Goal: Transaction & Acquisition: Book appointment/travel/reservation

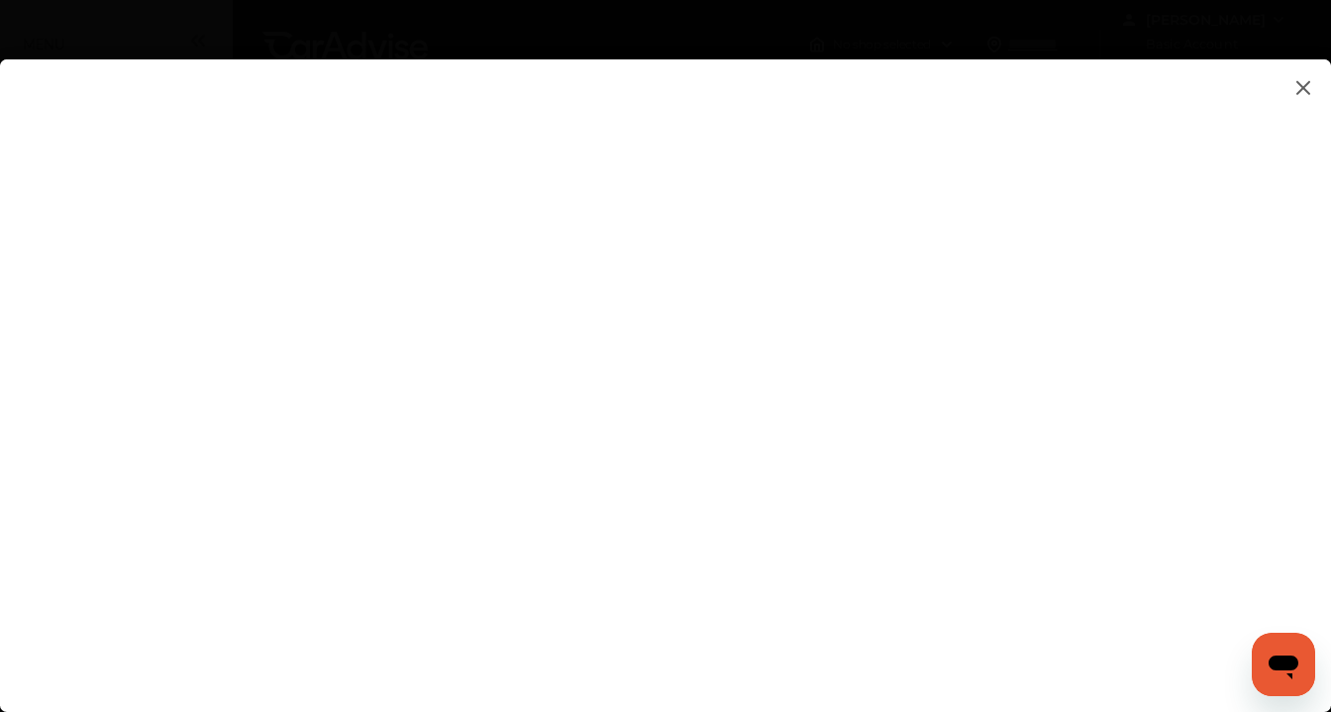
click at [1171, 268] on flutter-view at bounding box center [665, 365] width 1331 height 613
click at [1170, 306] on flutter-view at bounding box center [665, 365] width 1331 height 613
click at [987, 382] on flutter-view at bounding box center [665, 365] width 1331 height 613
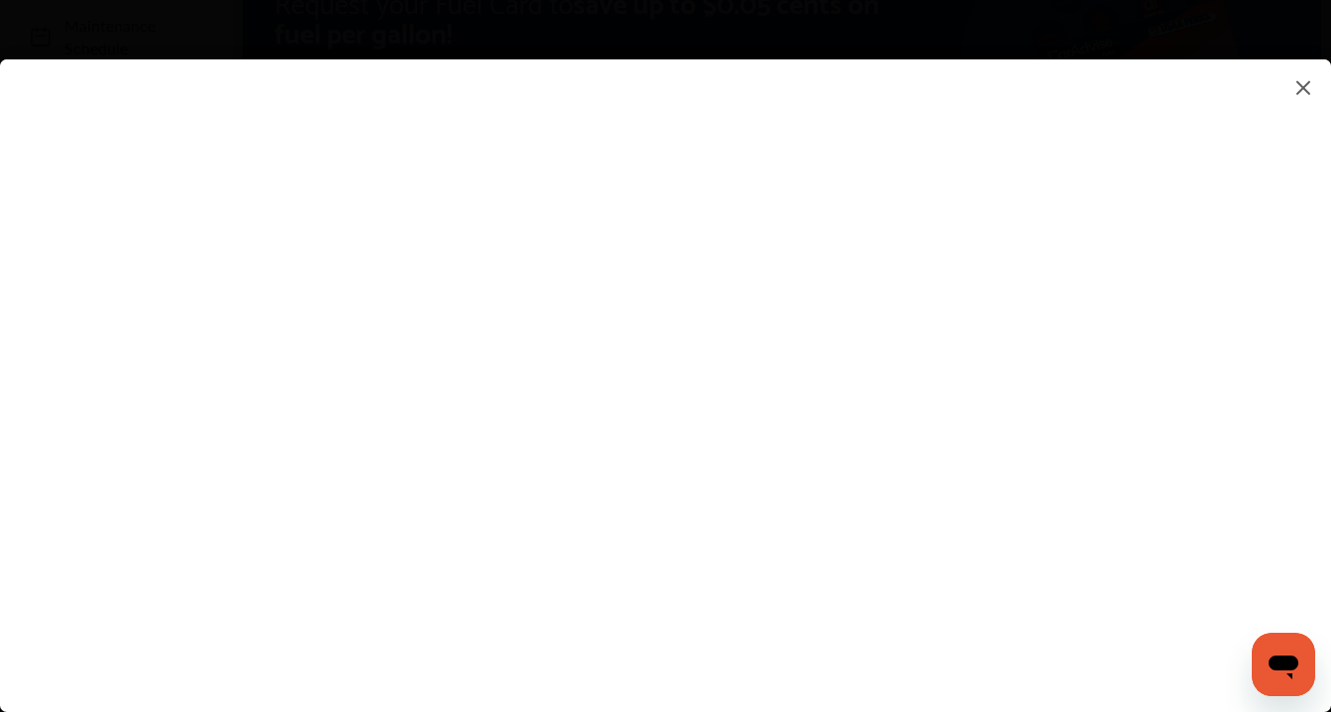
type textarea "******"
click at [908, 473] on flutter-view "******" at bounding box center [665, 365] width 1331 height 613
click at [1162, 464] on flutter-view at bounding box center [665, 365] width 1331 height 613
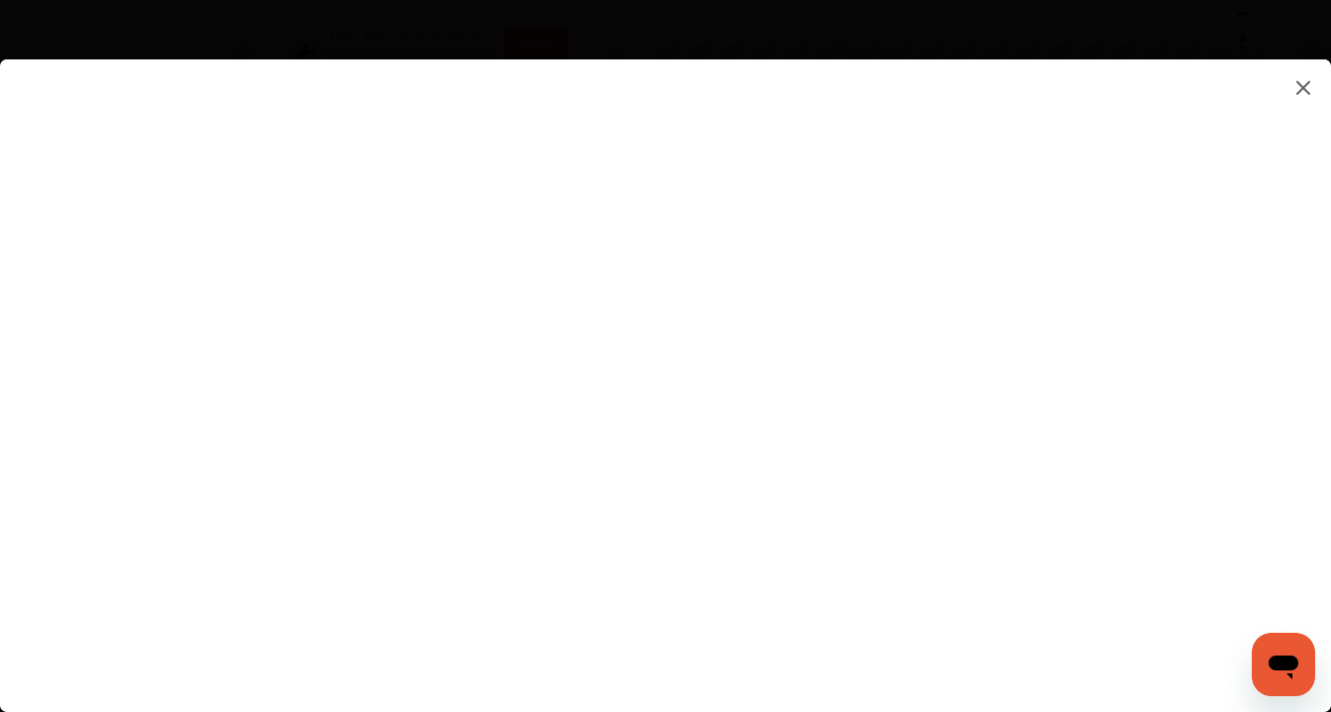
click at [716, 556] on flutter-view at bounding box center [665, 365] width 1331 height 613
click at [893, 599] on flutter-view at bounding box center [665, 365] width 1331 height 613
click at [1167, 219] on flutter-view at bounding box center [665, 365] width 1331 height 613
click at [923, 438] on flutter-view at bounding box center [665, 365] width 1331 height 613
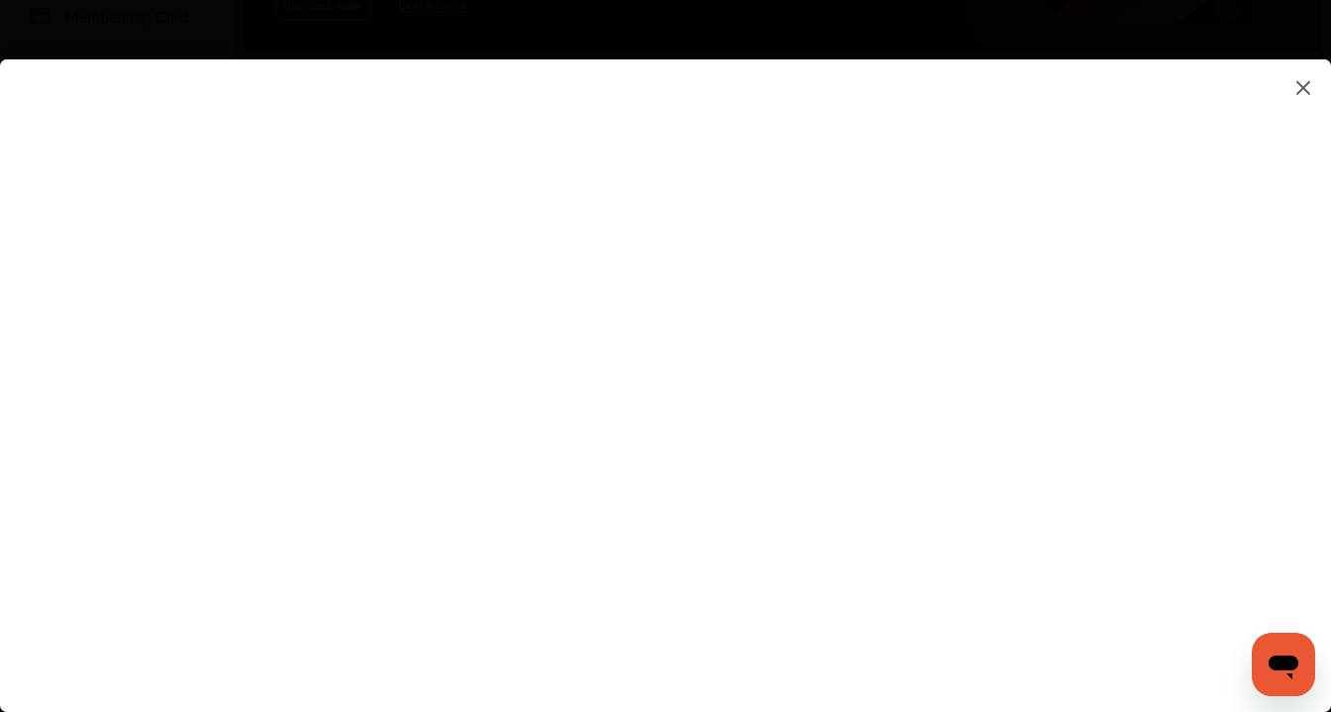
type input "**********"
click at [643, 490] on flutter-view "**********" at bounding box center [665, 365] width 1331 height 613
click at [1162, 454] on flutter-view at bounding box center [665, 365] width 1331 height 613
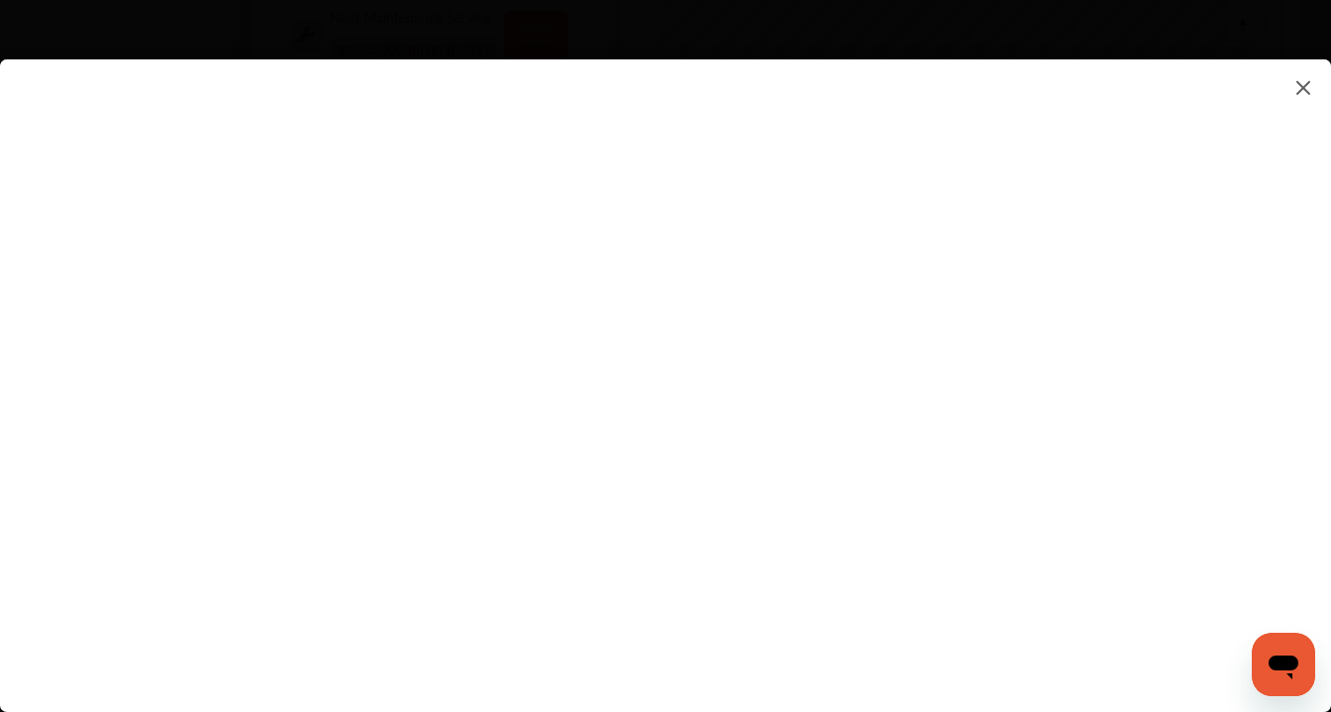
click at [1130, 309] on flutter-view at bounding box center [665, 365] width 1331 height 613
click at [1309, 82] on img at bounding box center [1303, 87] width 24 height 25
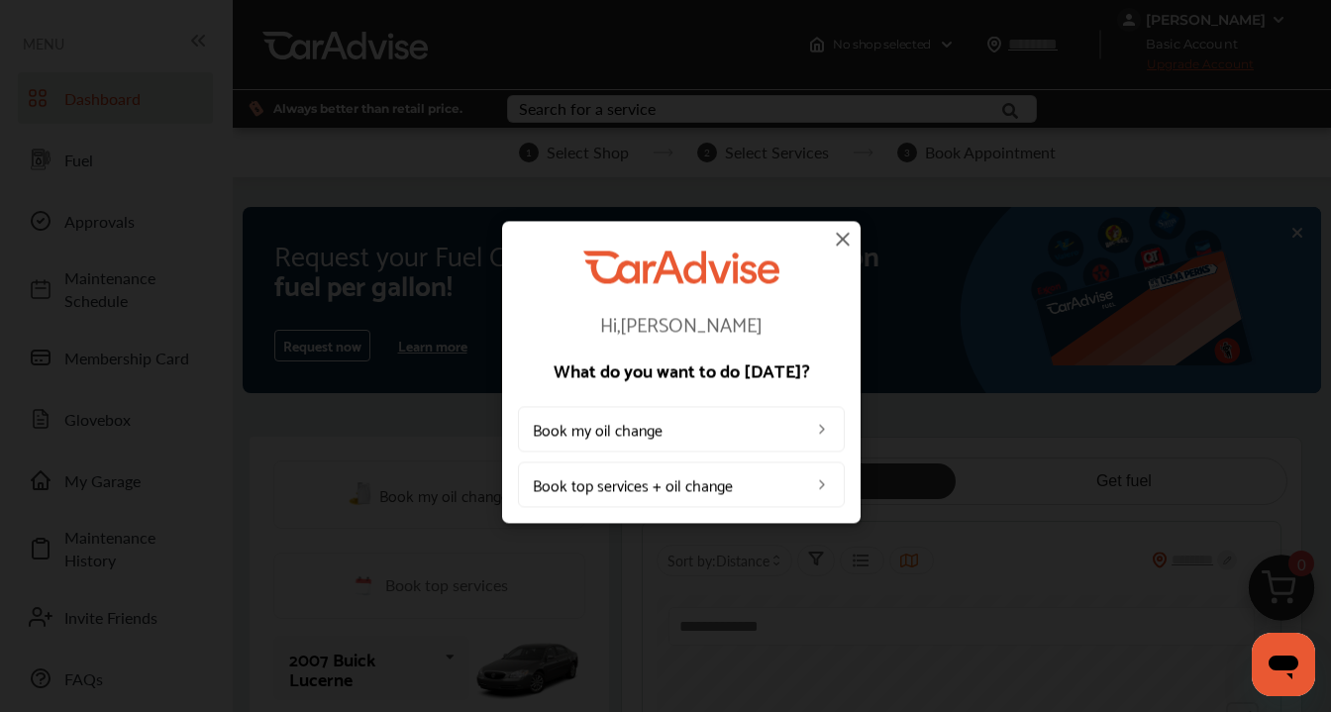
click at [824, 429] on img at bounding box center [822, 429] width 16 height 16
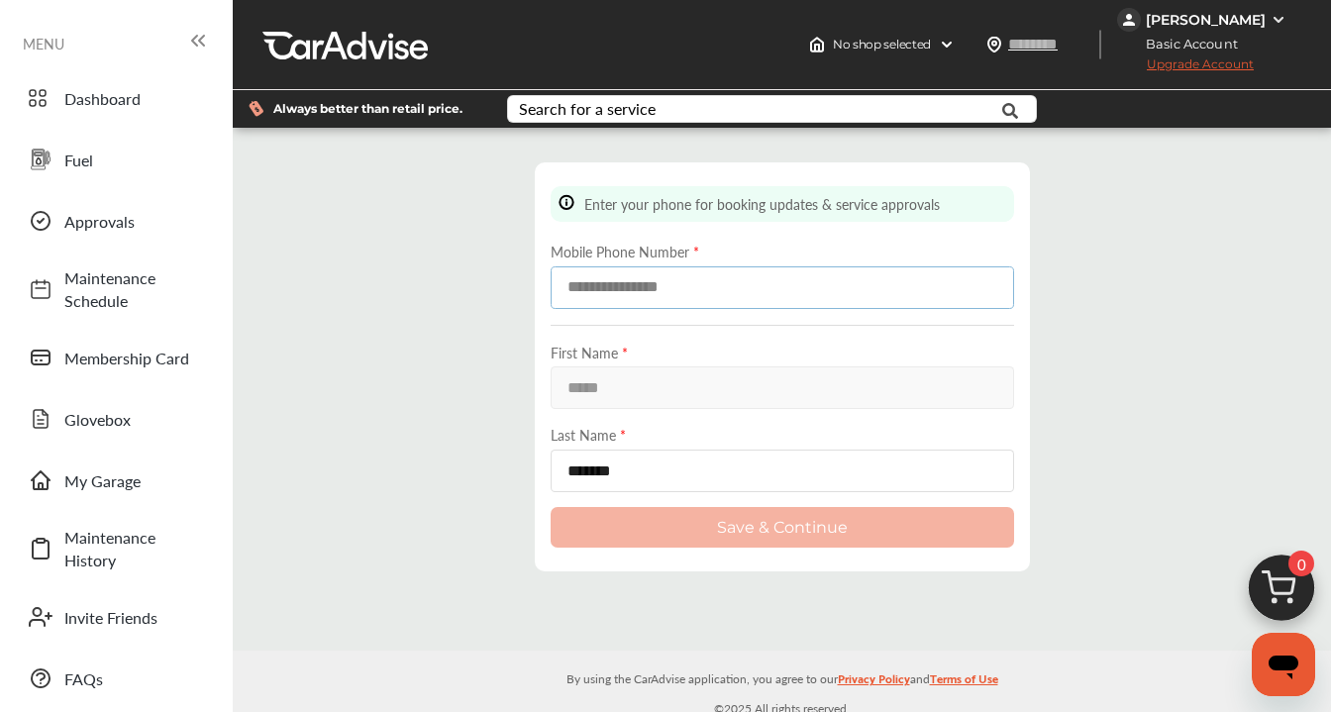
click at [590, 289] on input at bounding box center [782, 287] width 463 height 43
click at [598, 452] on input "*******" at bounding box center [782, 471] width 463 height 43
click at [696, 288] on input at bounding box center [782, 287] width 463 height 43
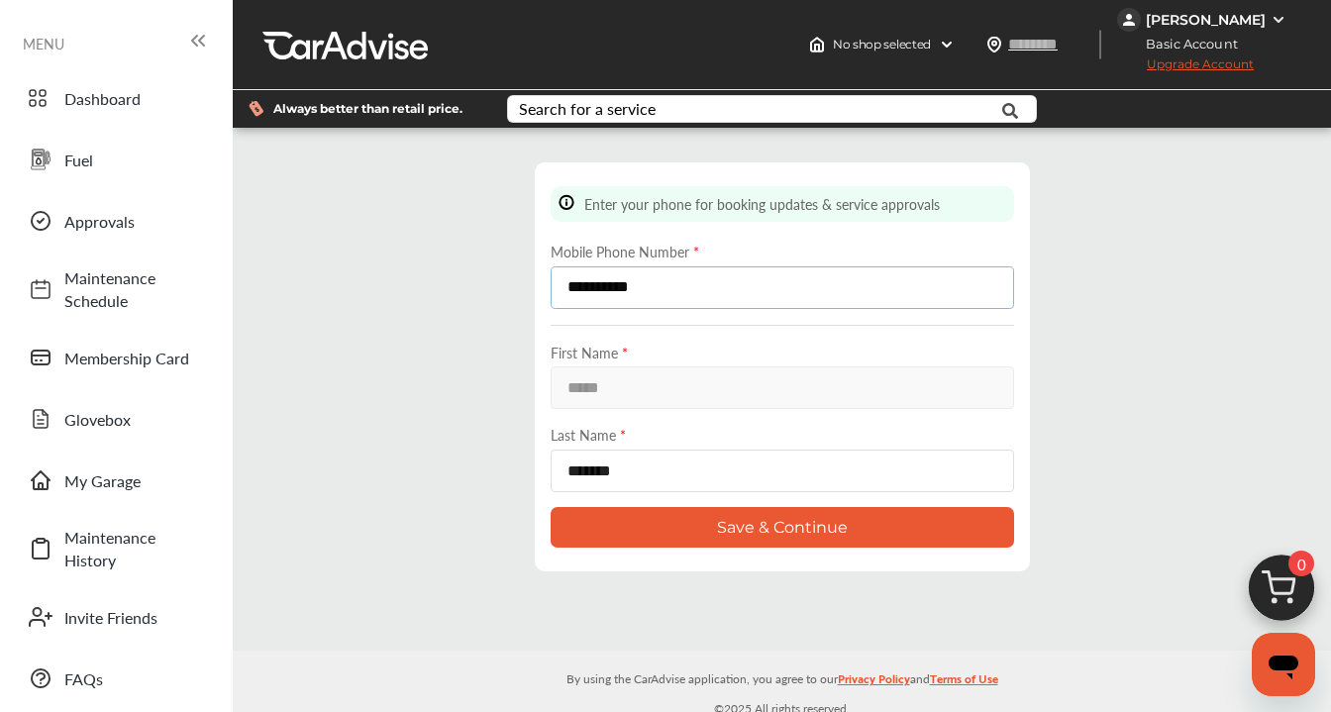
type input "**********"
click at [718, 519] on button "Save & Continue" at bounding box center [782, 527] width 463 height 41
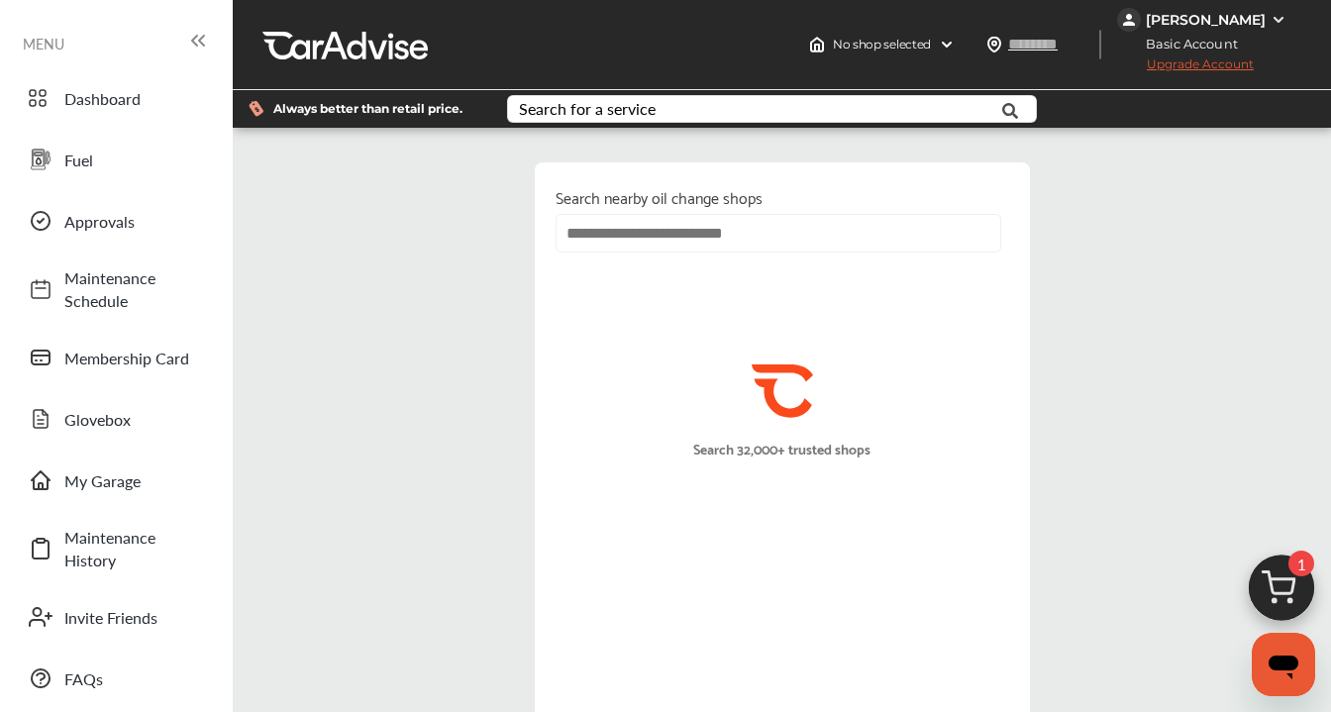
click at [723, 235] on input "text" at bounding box center [779, 233] width 446 height 39
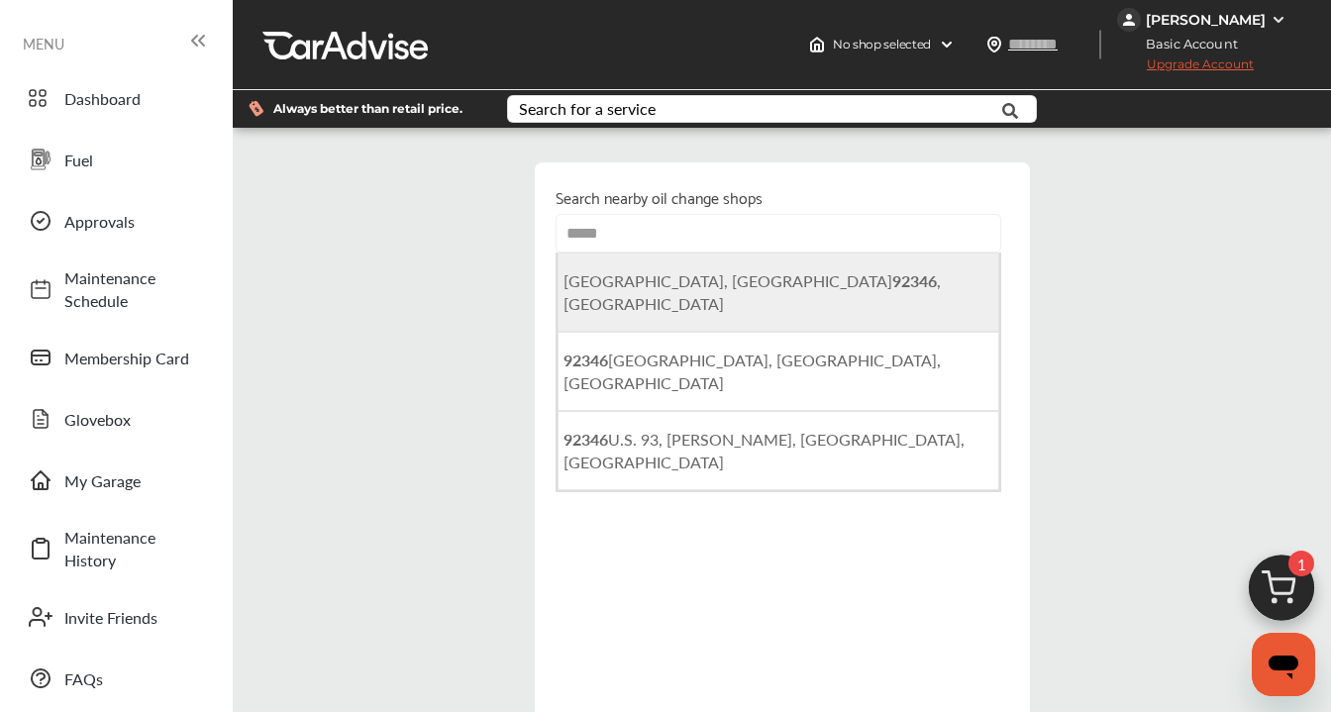
click at [731, 281] on span "Highland, CA 92346 , USA" at bounding box center [752, 292] width 377 height 46
type input "**********"
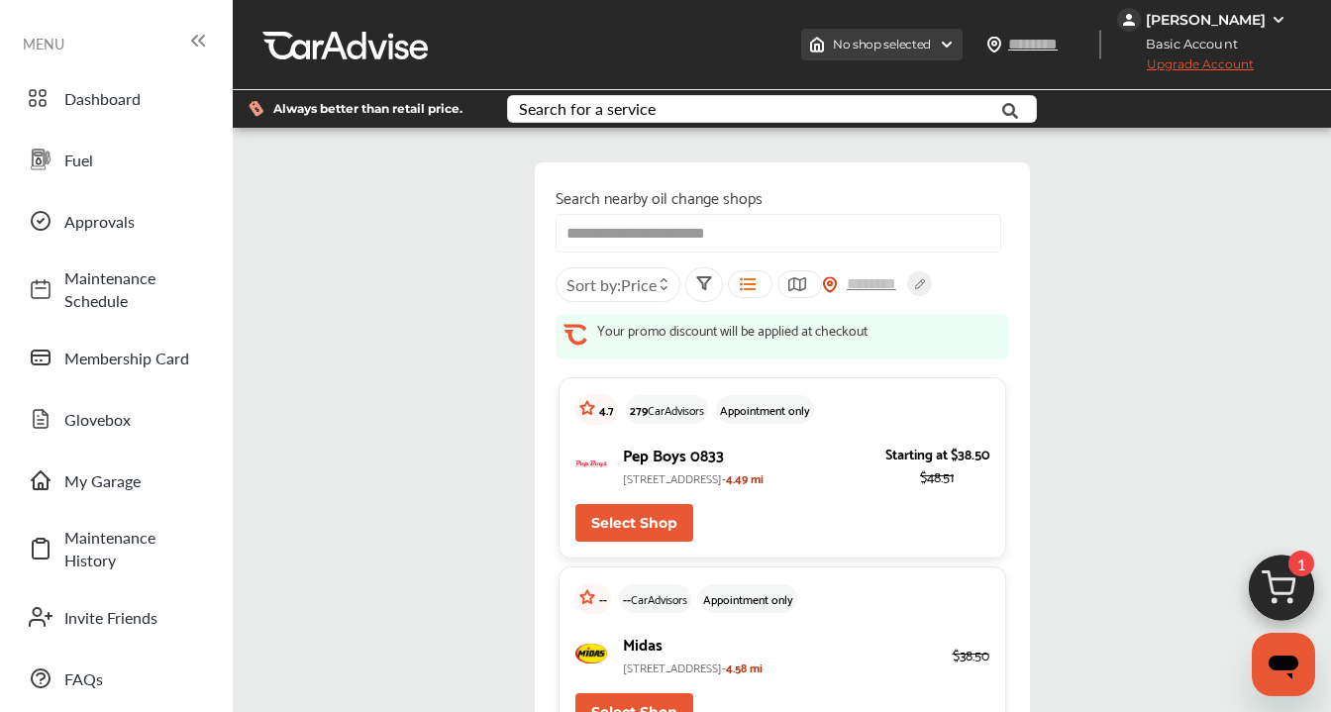
click at [955, 42] on img at bounding box center [947, 45] width 16 height 16
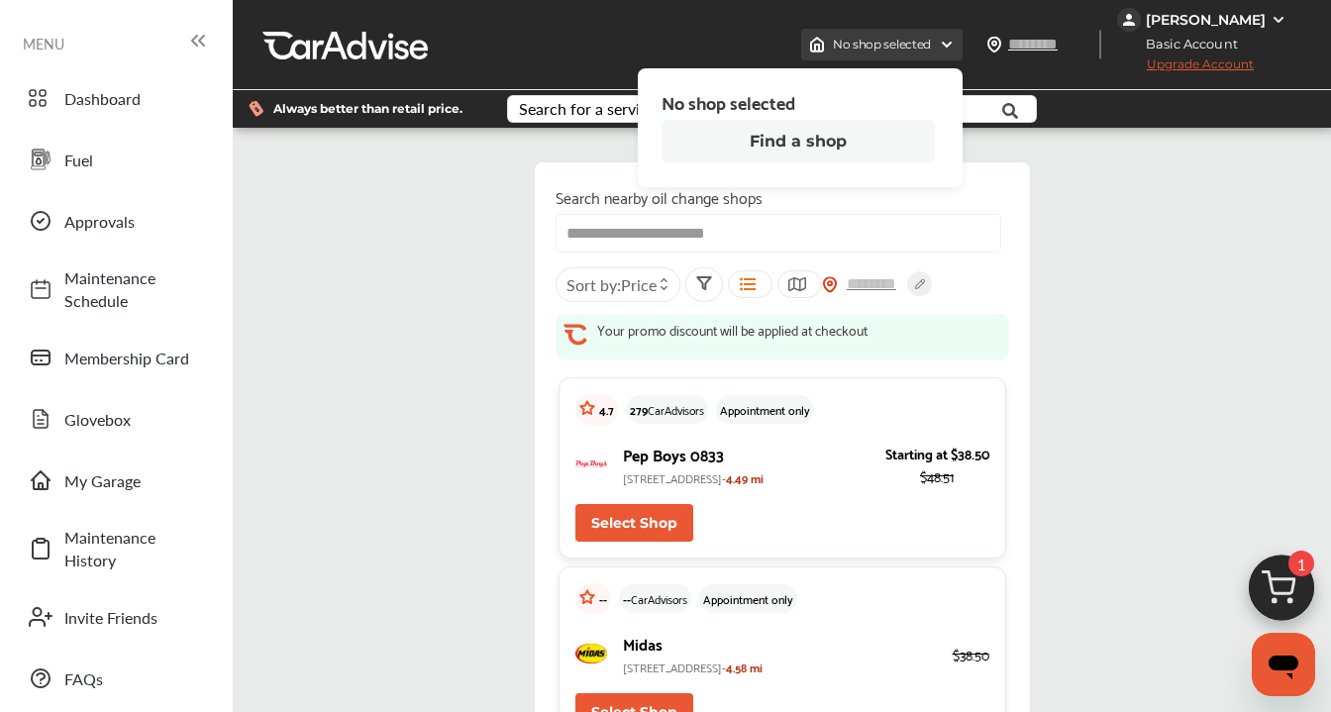
click at [955, 42] on img at bounding box center [947, 45] width 16 height 16
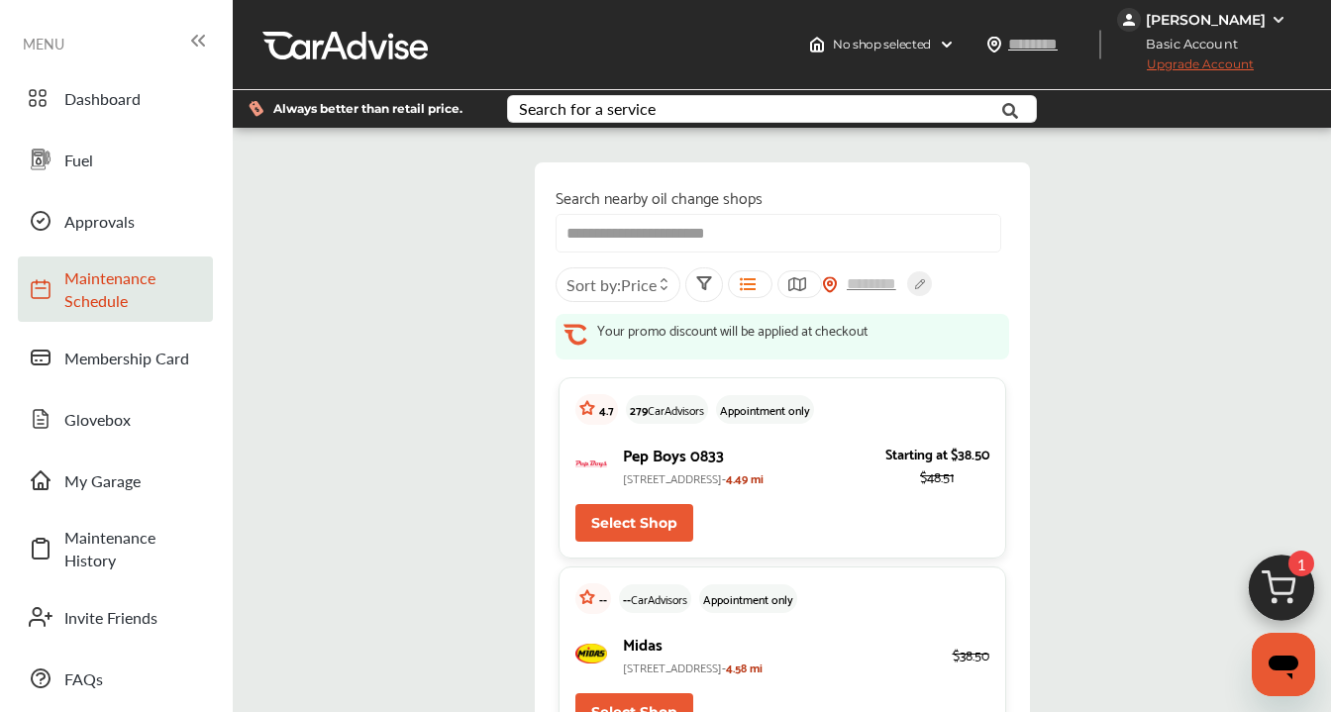
click at [95, 300] on span "Maintenance Schedule" at bounding box center [133, 289] width 139 height 46
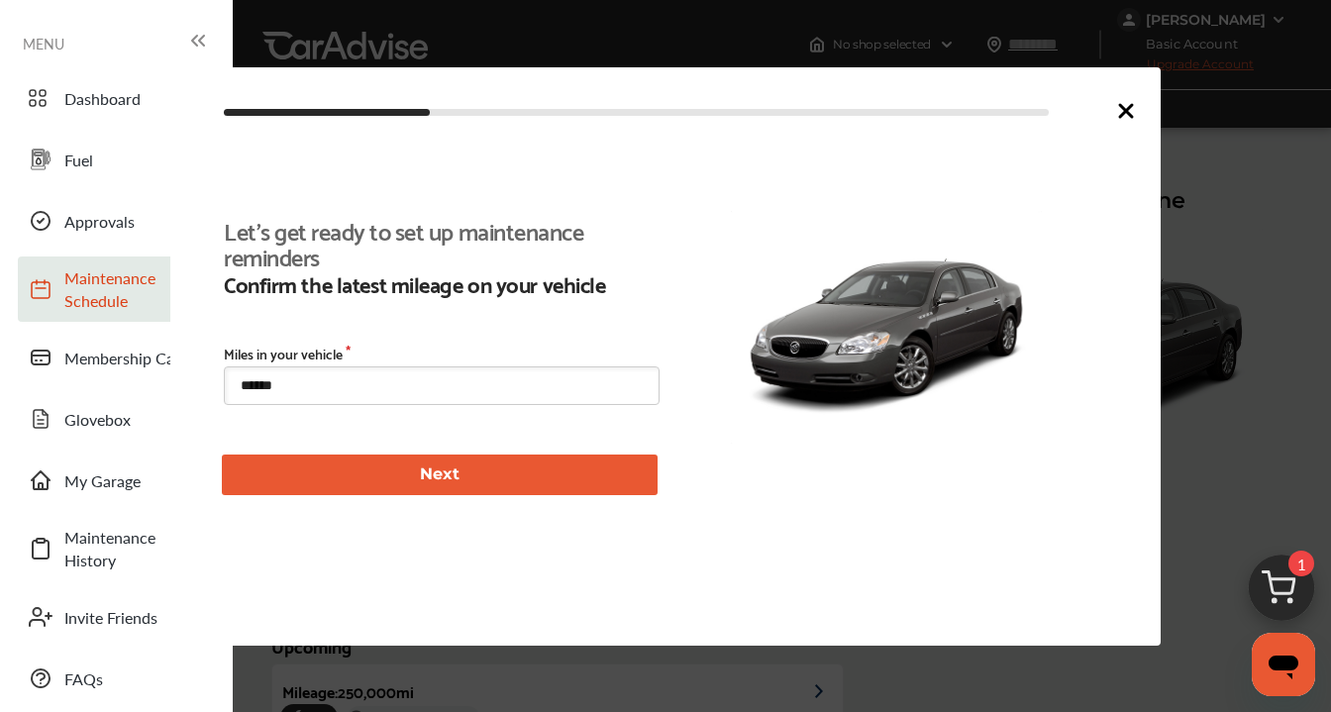
click at [1128, 120] on icon at bounding box center [1126, 111] width 24 height 24
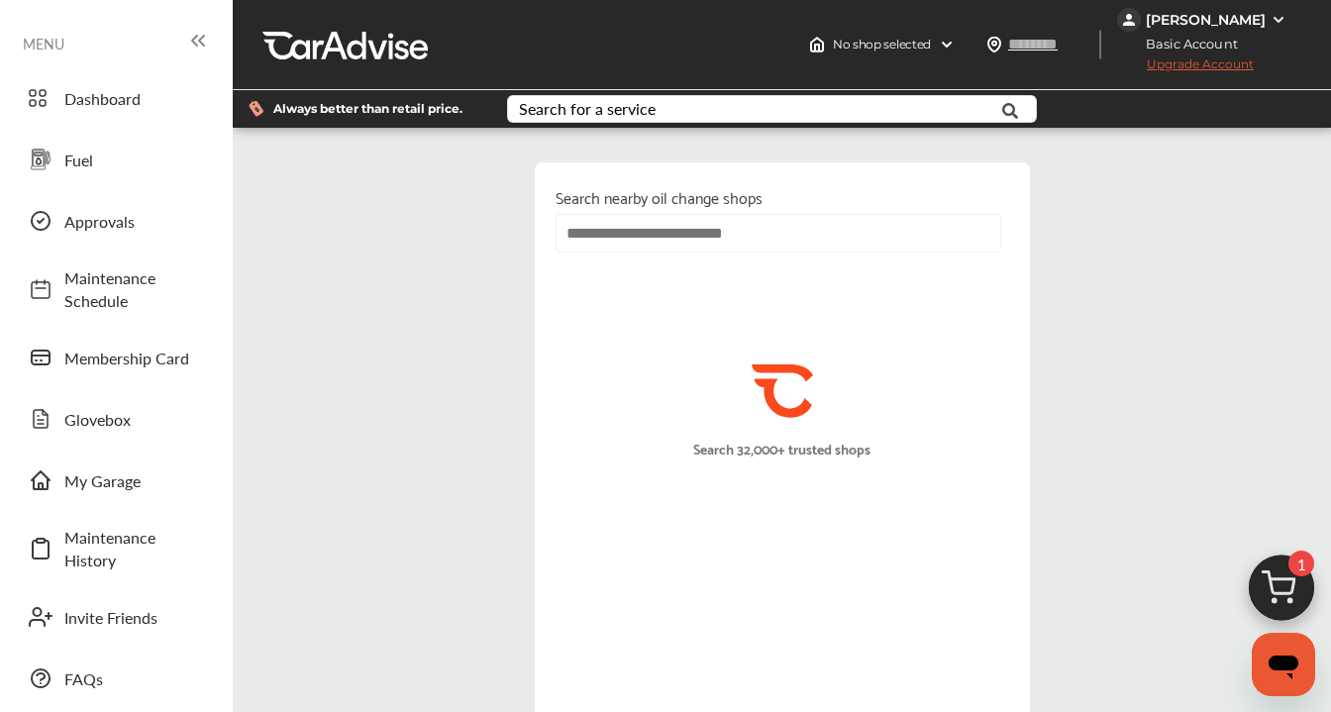
click at [681, 239] on input "text" at bounding box center [779, 233] width 446 height 39
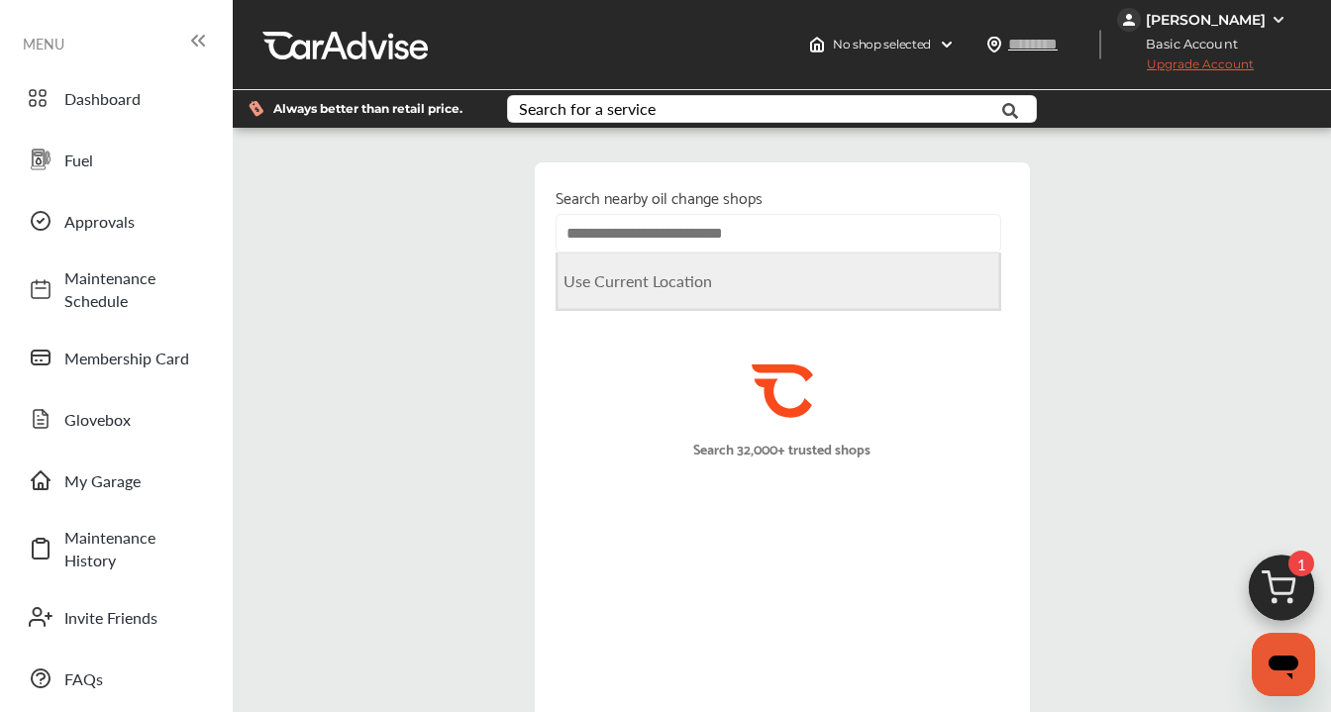
click at [684, 290] on Location "Use Current Location" at bounding box center [779, 281] width 442 height 56
type input "**********"
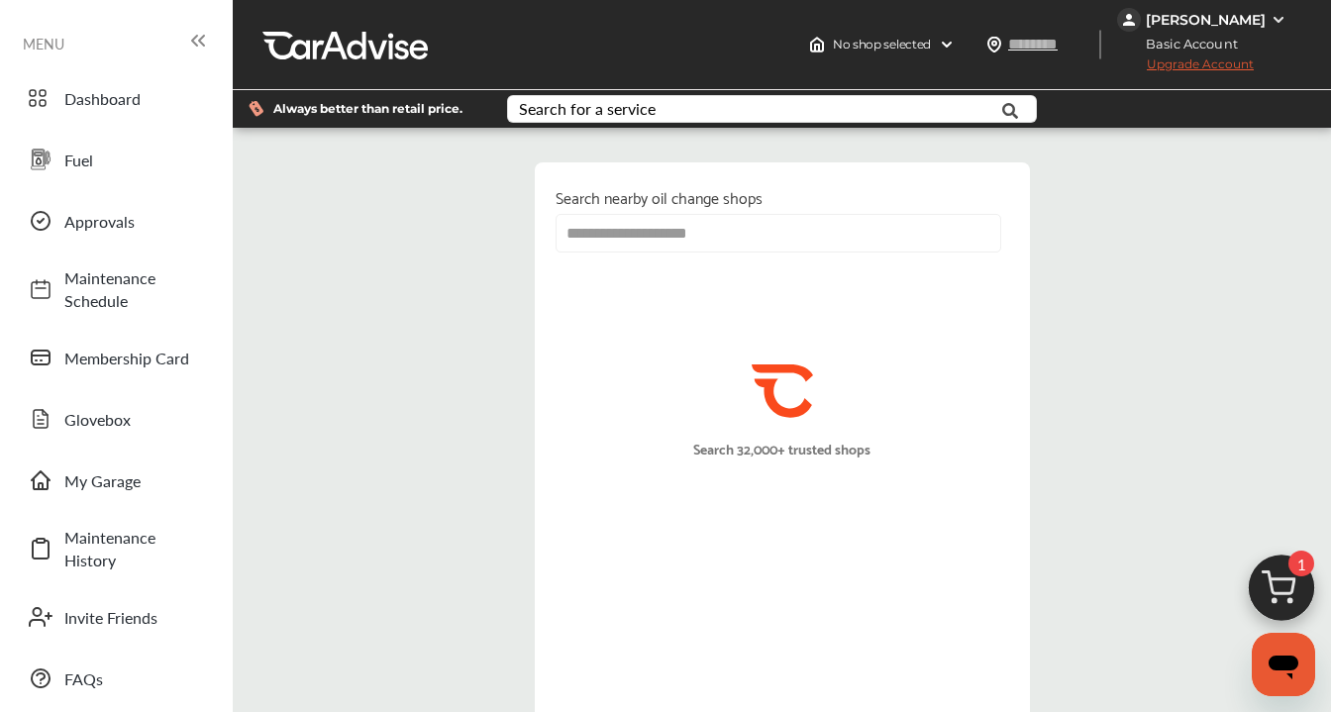
click at [786, 401] on icon ".st0{fill:#FA4A1C;}" at bounding box center [782, 390] width 61 height 53
click at [757, 236] on input "**********" at bounding box center [779, 233] width 446 height 39
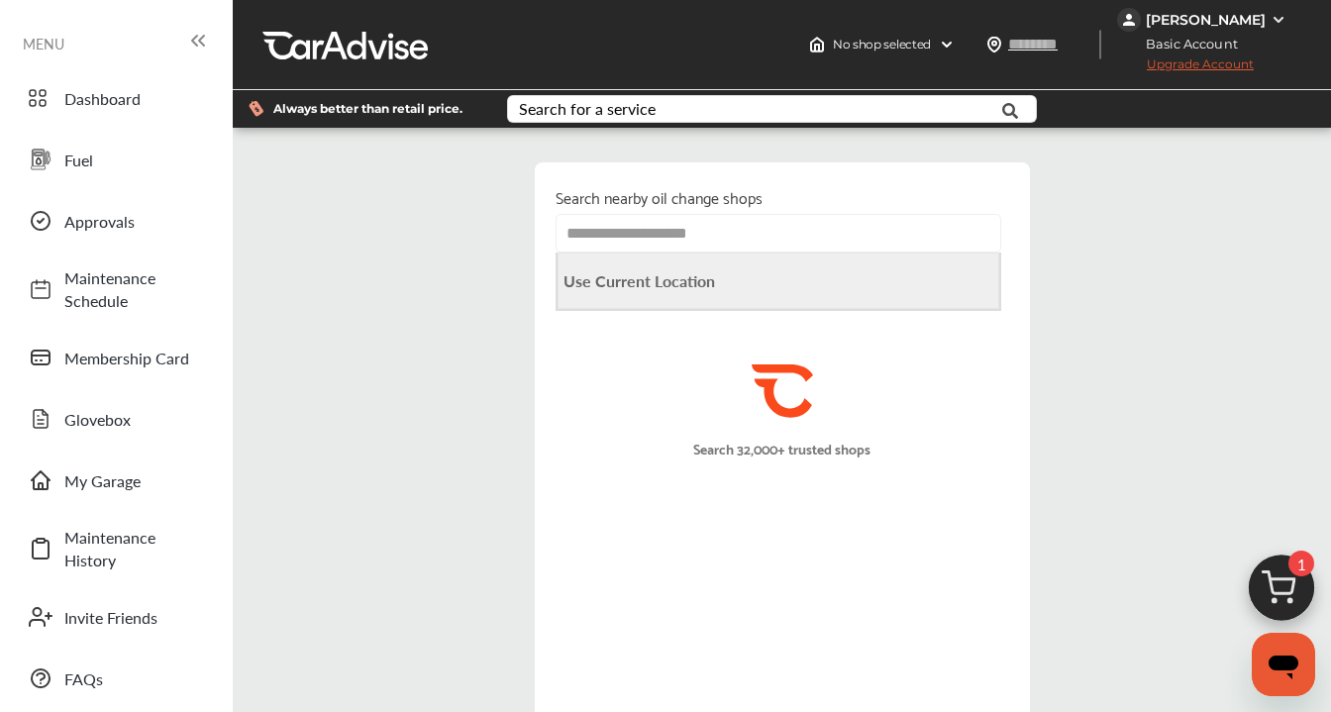
click at [742, 292] on Location "Use Current Location" at bounding box center [779, 281] width 442 height 56
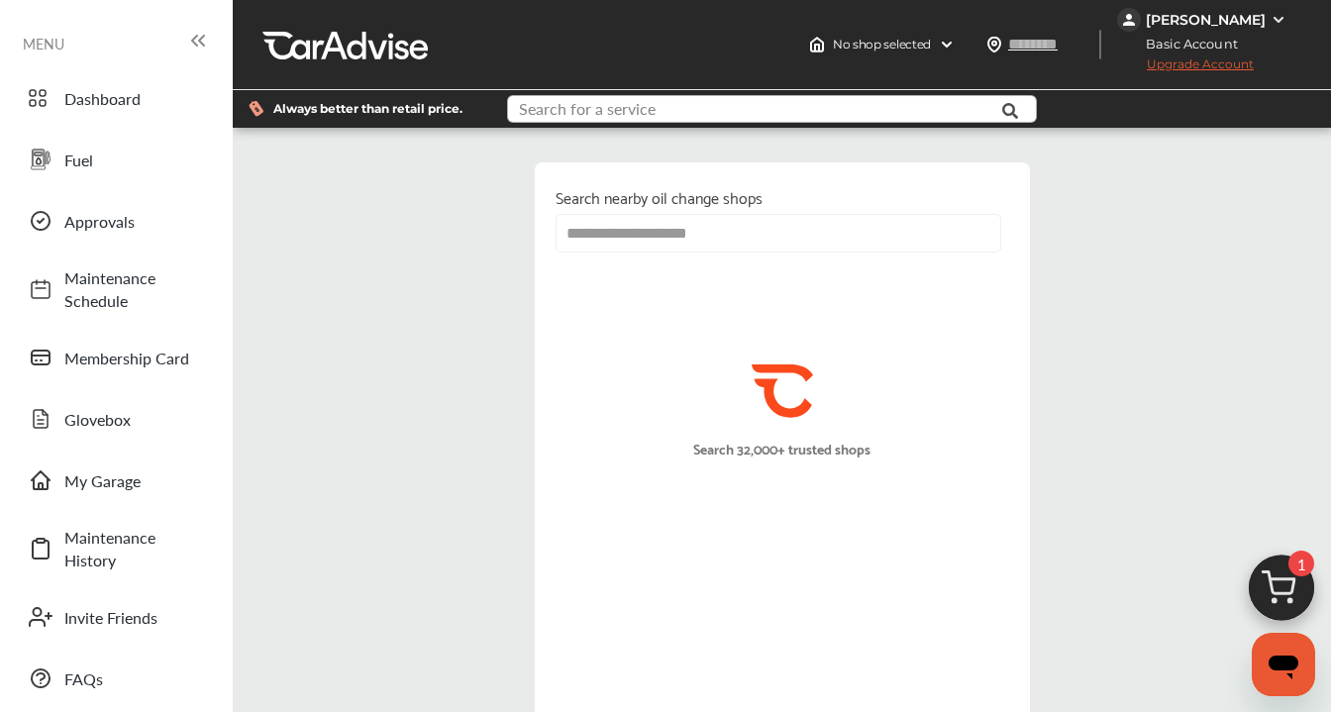
click at [767, 106] on input "text" at bounding box center [757, 111] width 497 height 31
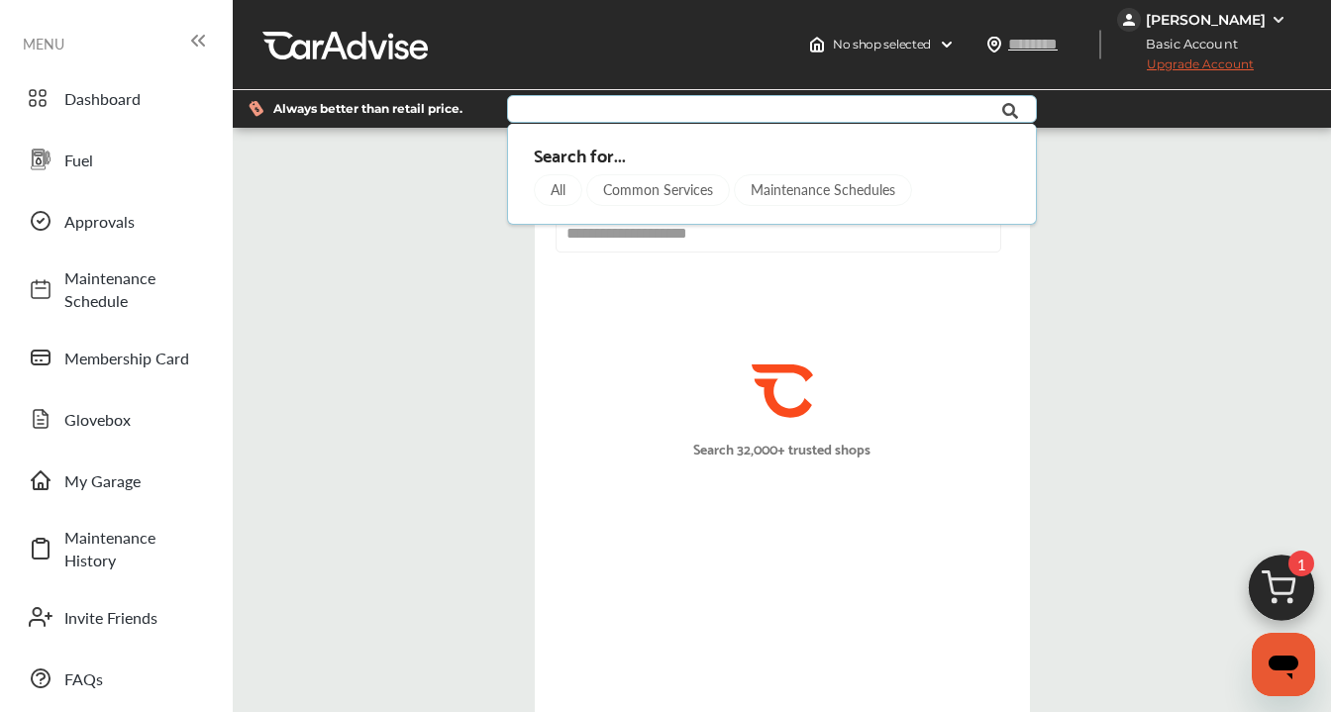
click at [767, 104] on input "text" at bounding box center [757, 111] width 497 height 31
click at [563, 190] on div "All" at bounding box center [559, 190] width 49 height 32
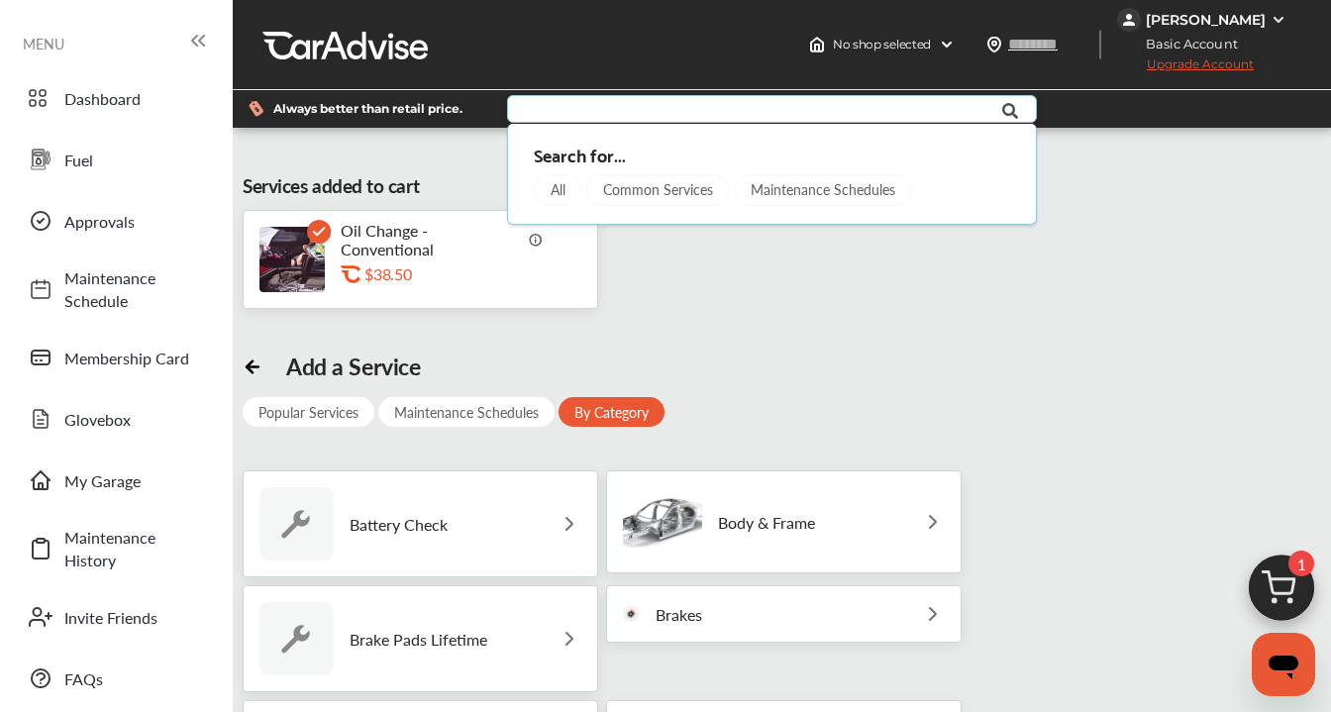
click at [489, 278] on div "$38.50" at bounding box center [463, 273] width 198 height 19
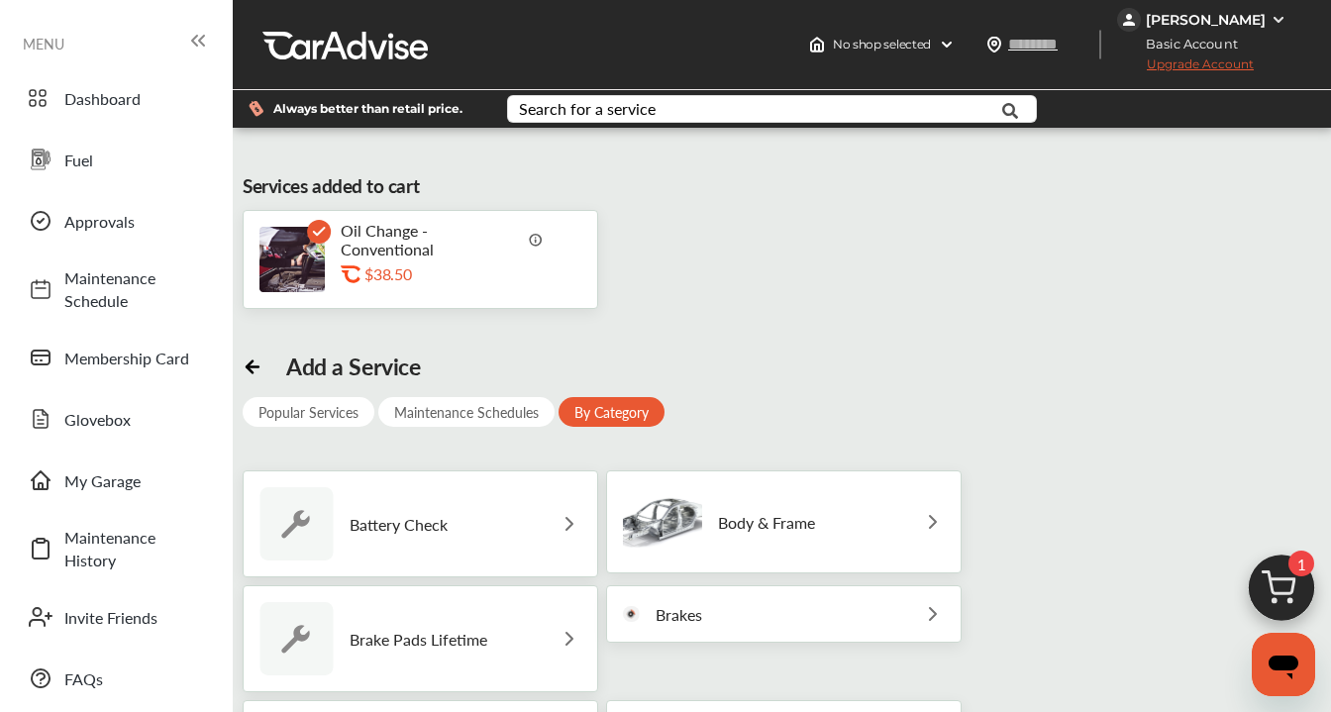
click at [1283, 575] on img at bounding box center [1281, 593] width 95 height 95
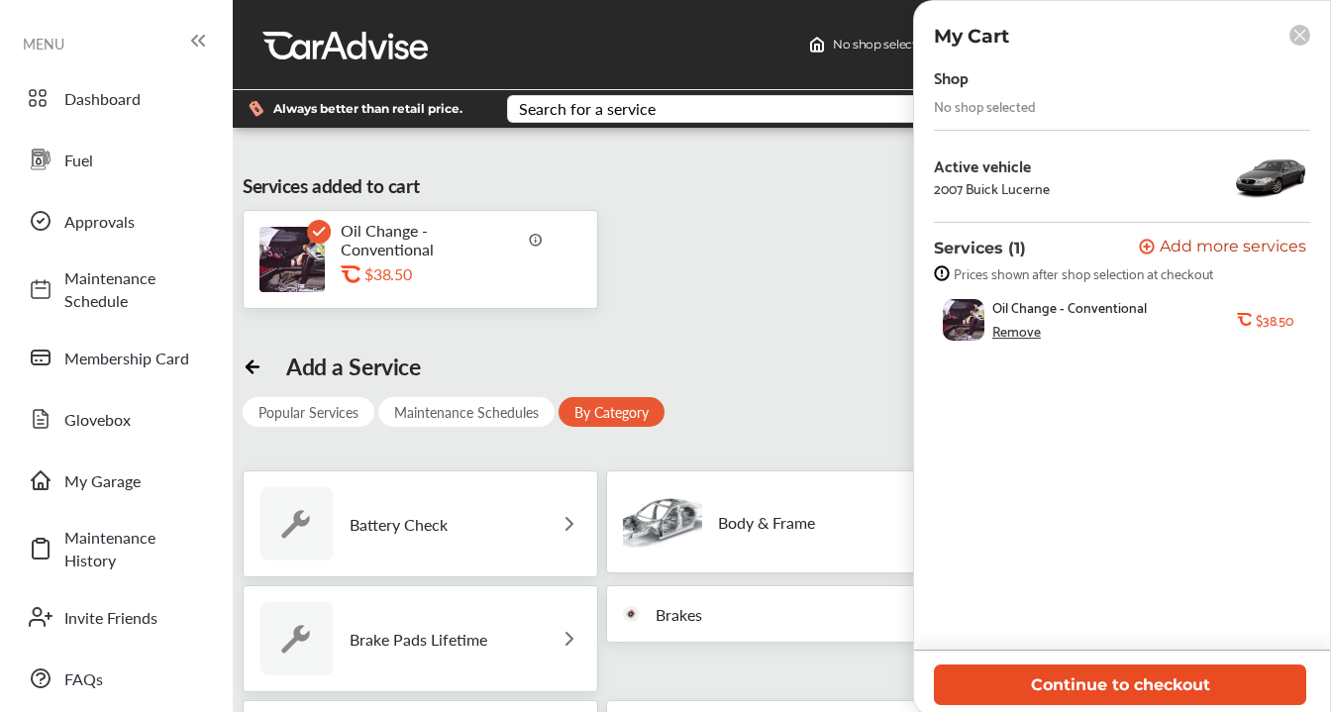
click at [1170, 668] on button "Continue to checkout" at bounding box center [1120, 685] width 372 height 41
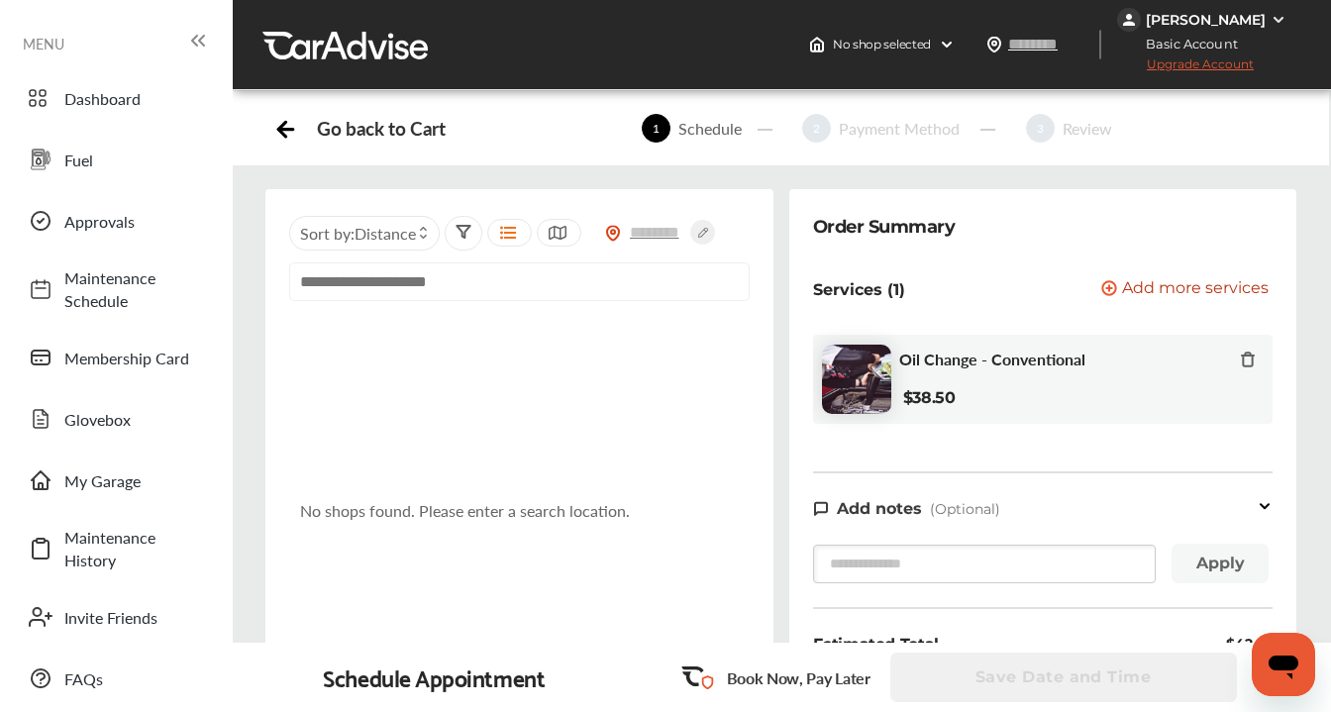
click at [468, 283] on input "text" at bounding box center [519, 281] width 461 height 39
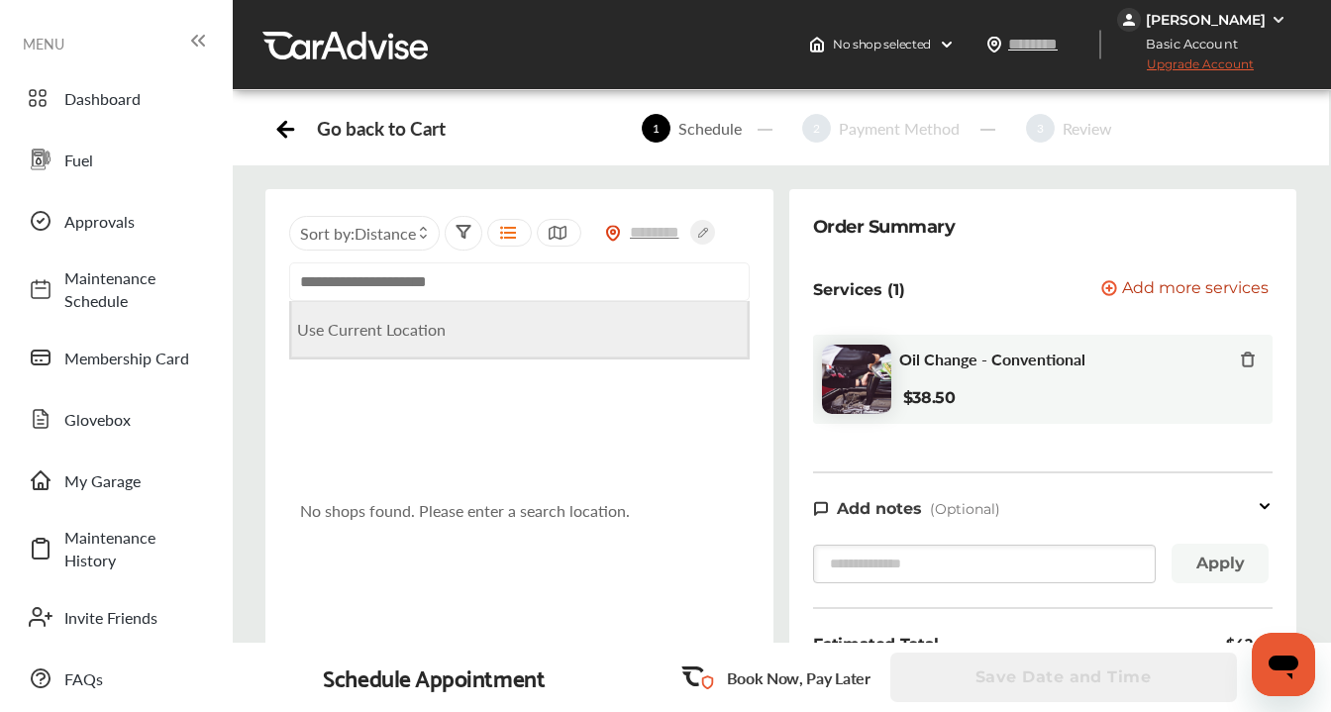
click at [445, 331] on Location "Use Current Location" at bounding box center [519, 329] width 457 height 56
type input "**********"
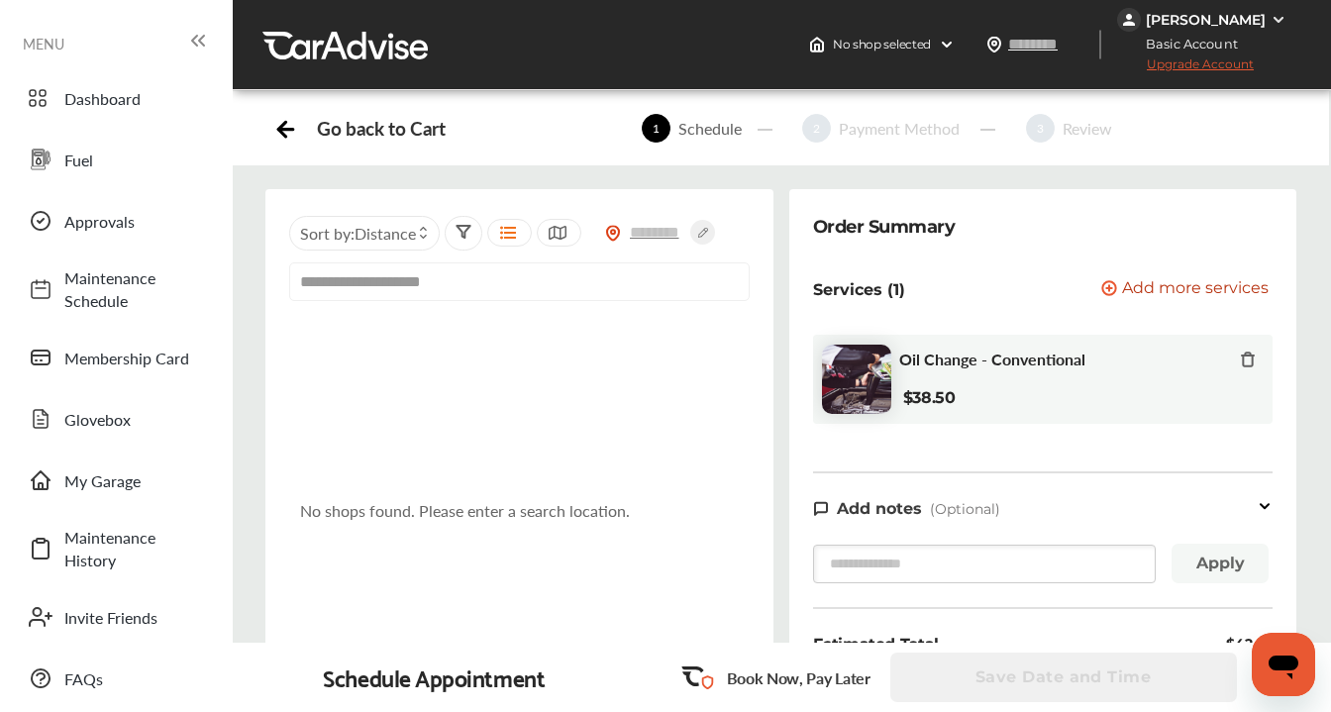
click at [659, 220] on div at bounding box center [677, 233] width 145 height 40
click at [660, 234] on input "text" at bounding box center [655, 232] width 69 height 21
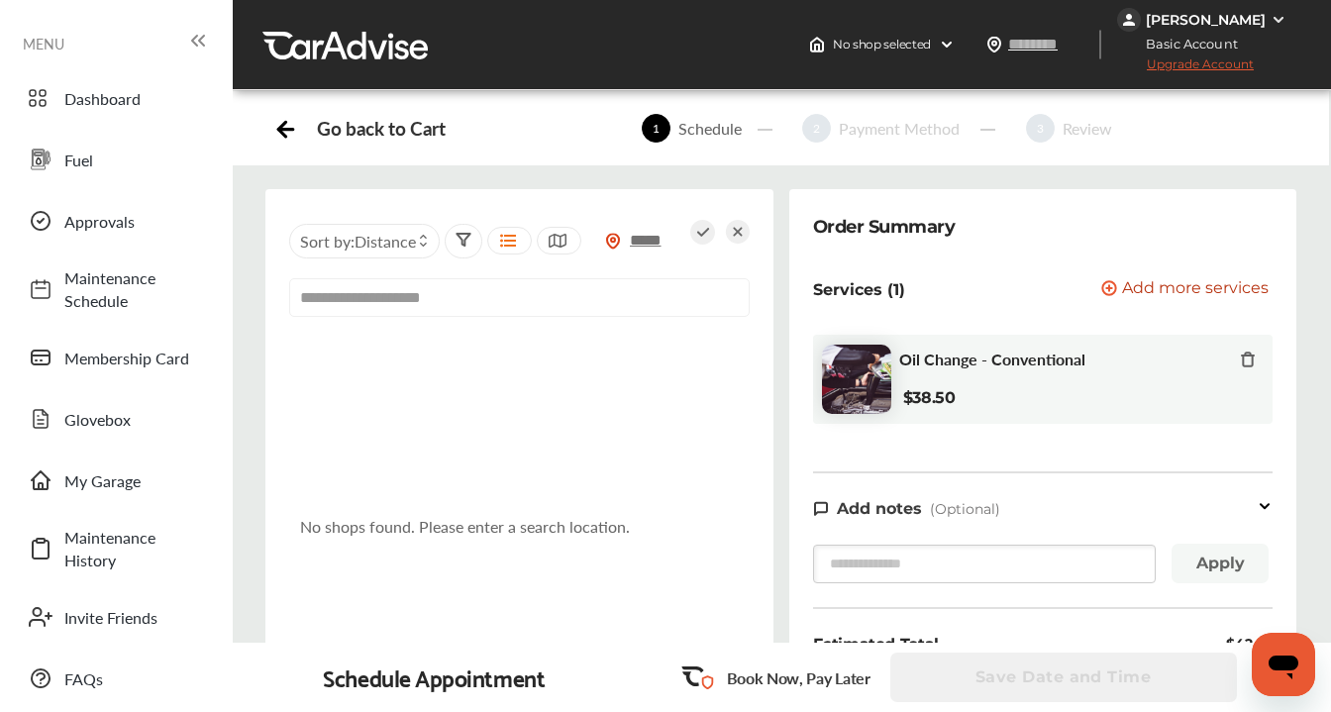
type input "*****"
click at [564, 454] on div "No shops found. Please enter a search location." at bounding box center [519, 538] width 461 height 420
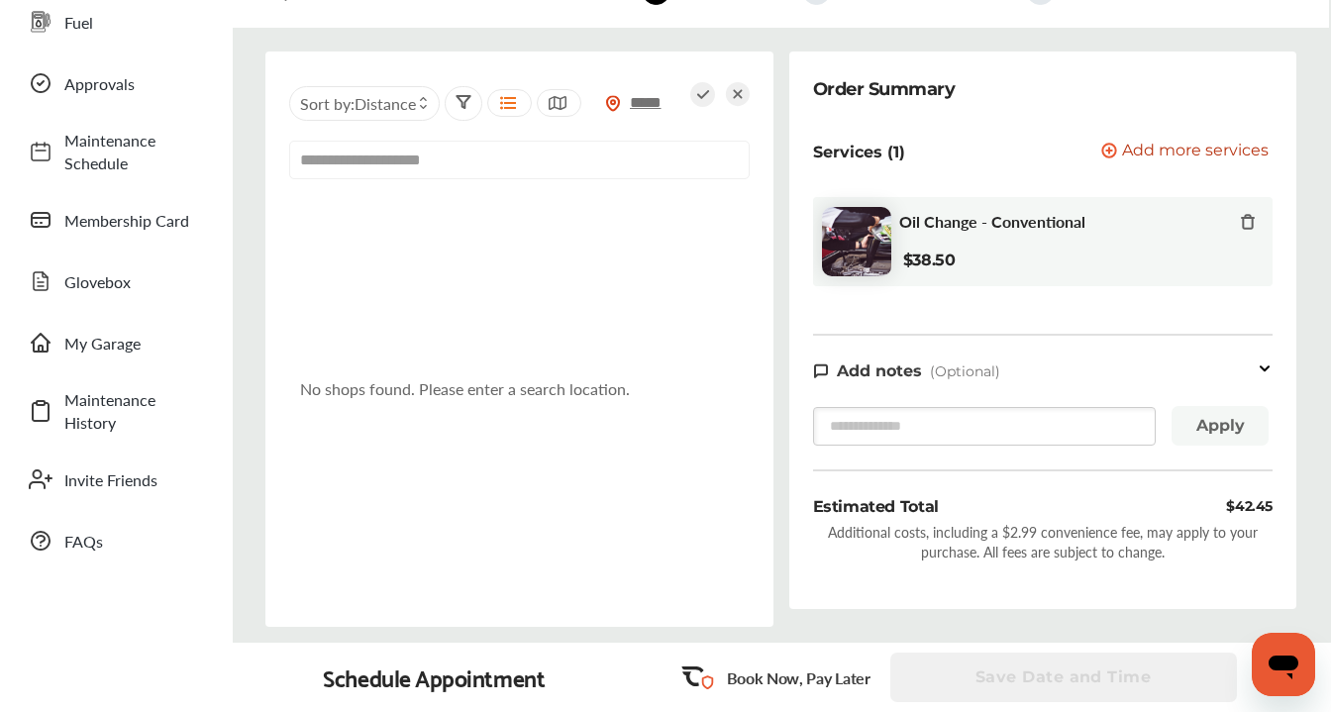
scroll to position [141, 0]
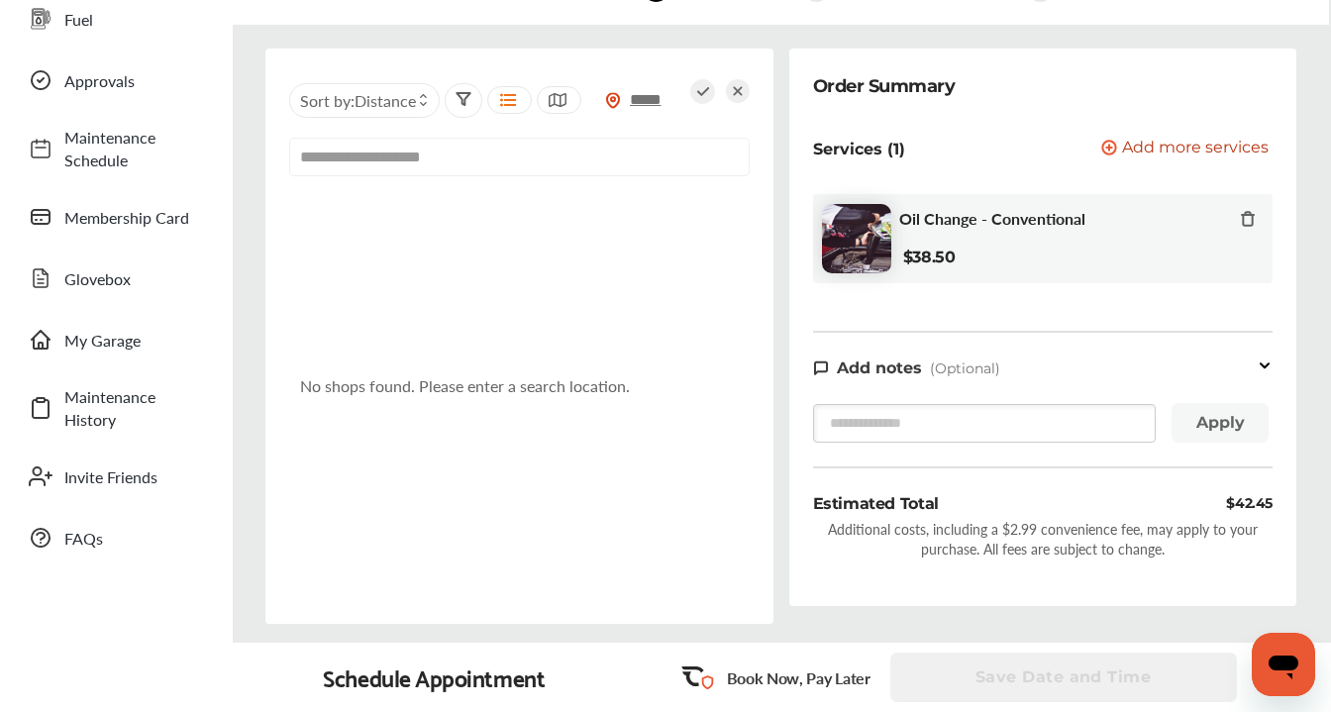
click at [559, 170] on input "**********" at bounding box center [519, 157] width 461 height 39
click at [550, 265] on div "No shops found. Please enter a search location." at bounding box center [519, 397] width 461 height 420
click at [607, 100] on img at bounding box center [613, 100] width 16 height 17
click at [610, 96] on img at bounding box center [613, 100] width 16 height 17
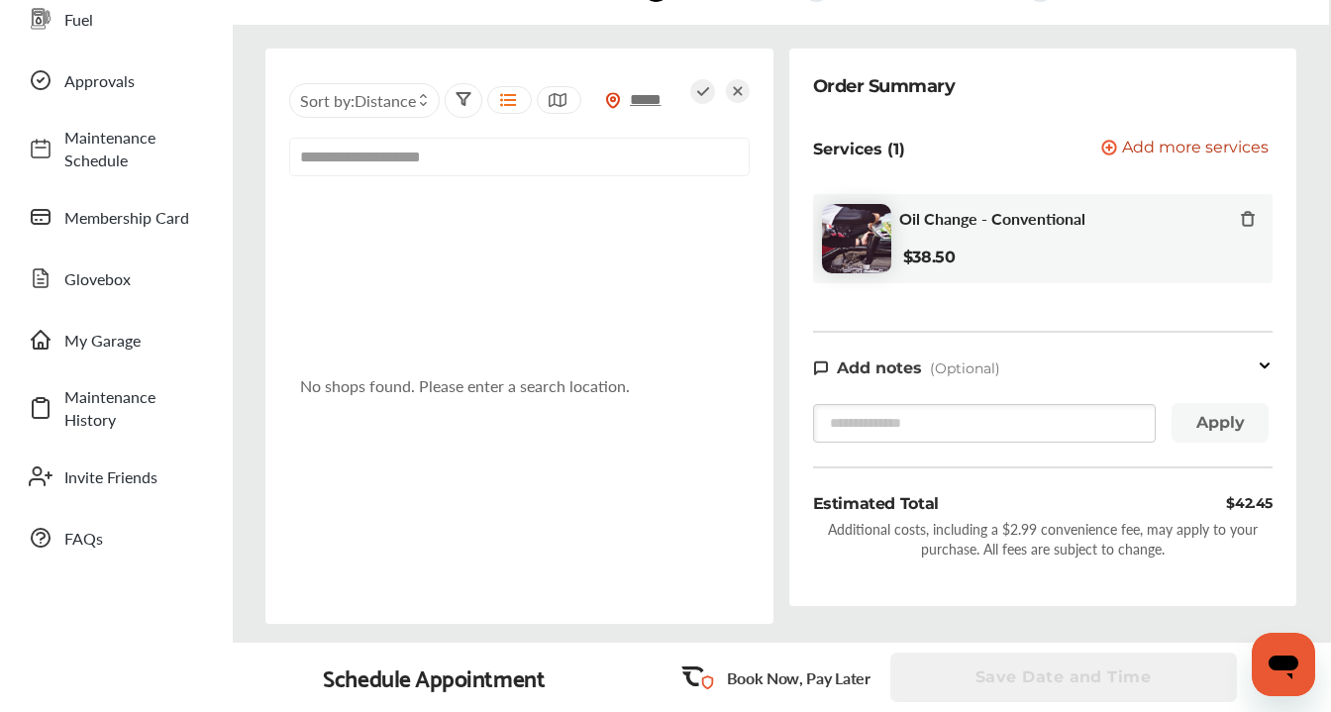
click at [868, 242] on img at bounding box center [856, 238] width 69 height 69
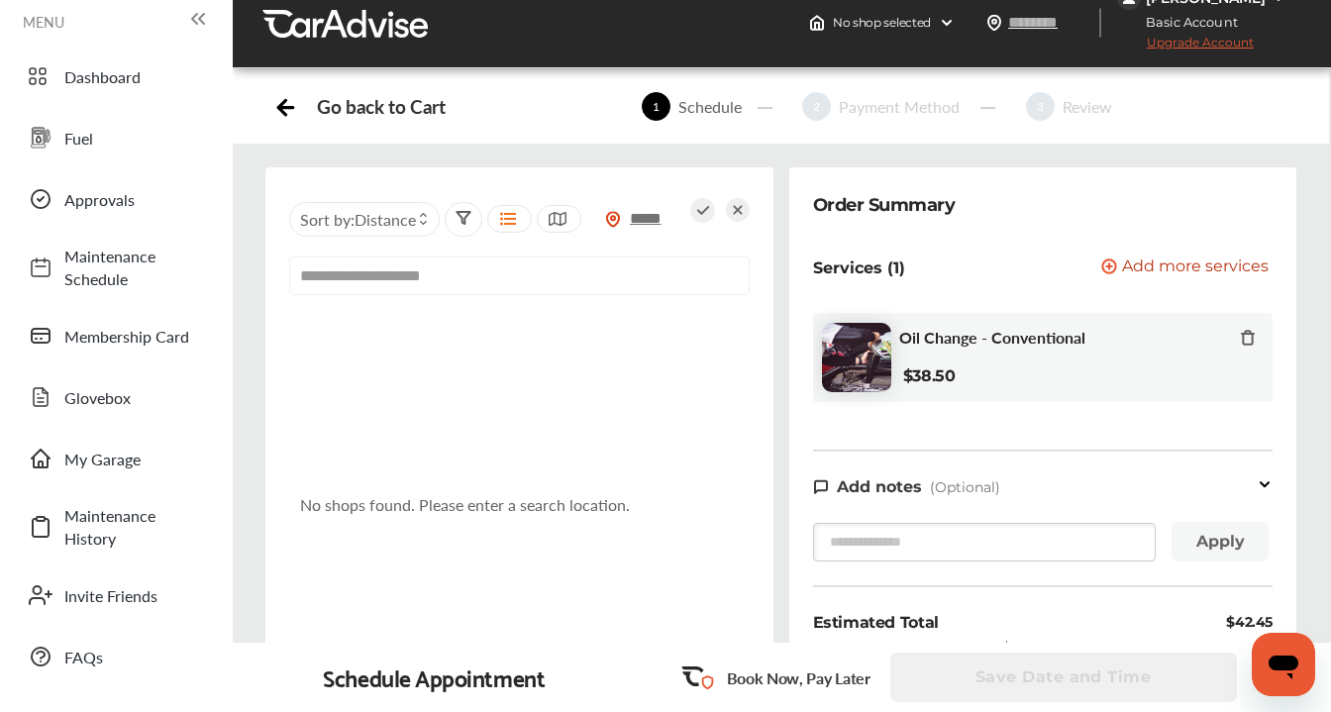
scroll to position [0, 0]
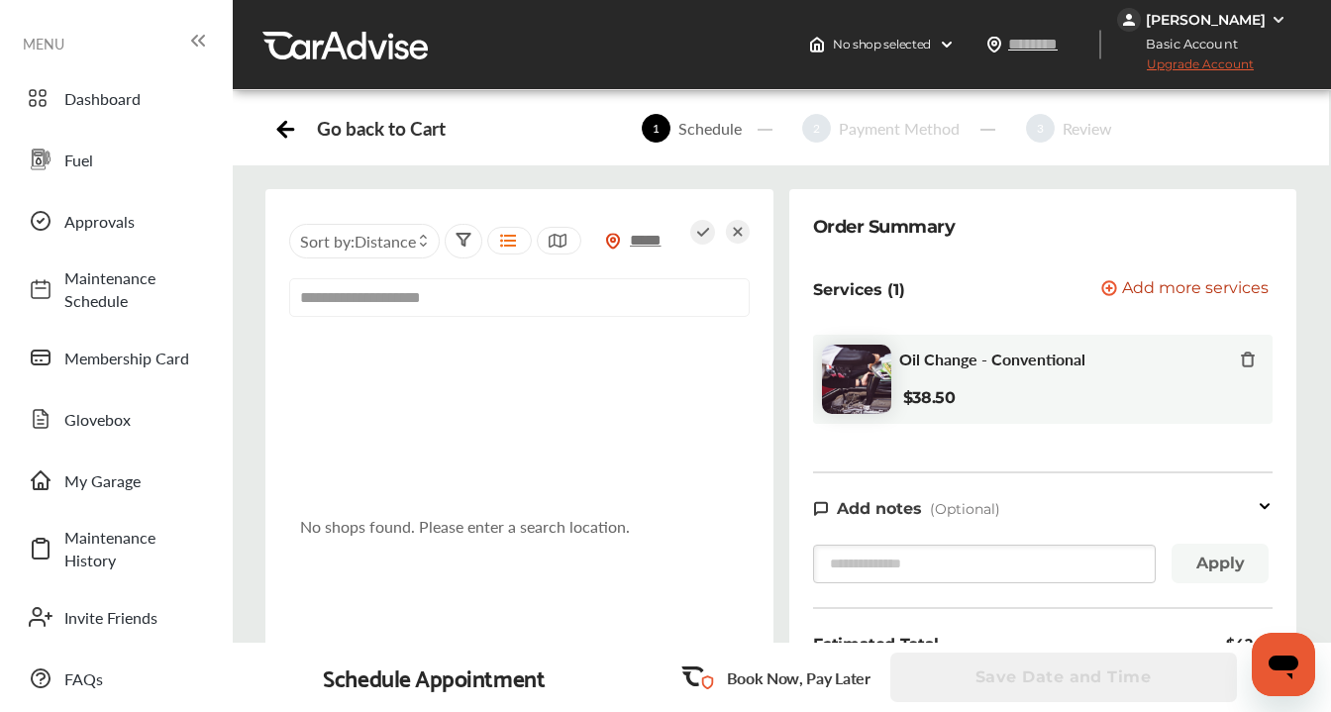
click at [442, 293] on input "**********" at bounding box center [519, 297] width 461 height 39
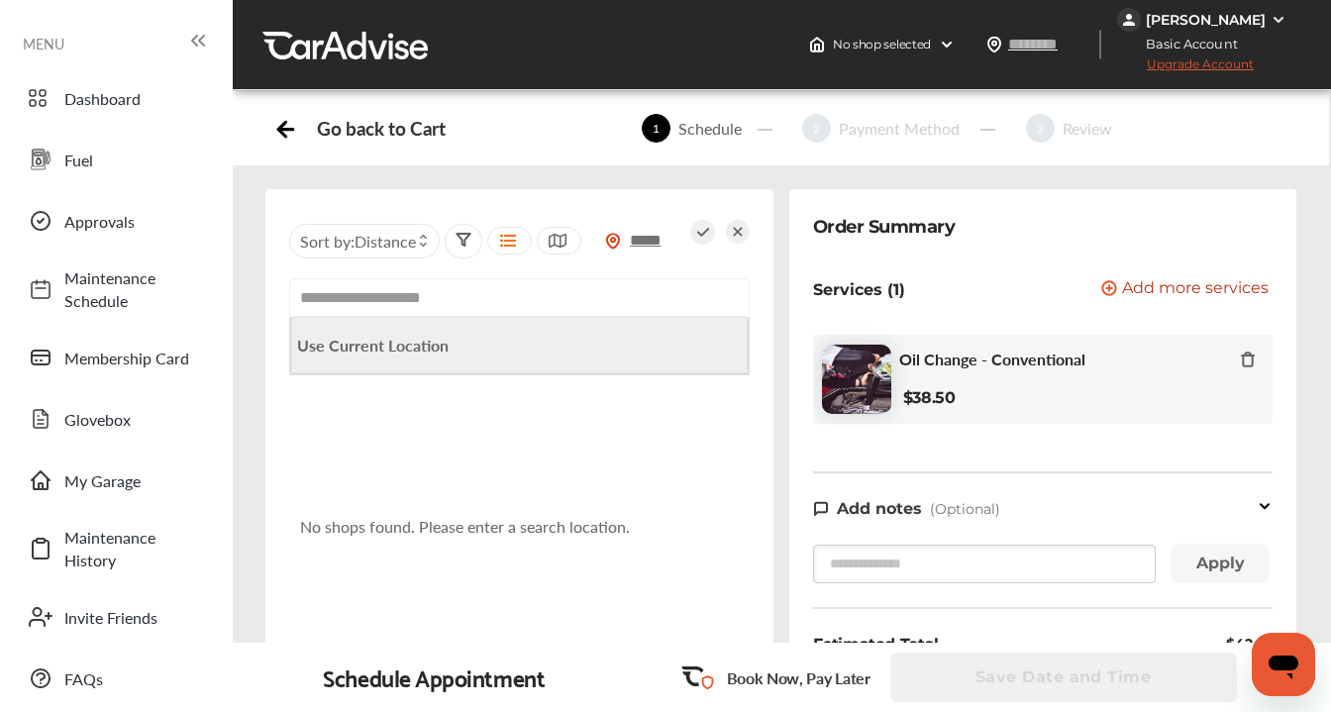
click at [436, 348] on b "Use Current Location" at bounding box center [373, 345] width 152 height 23
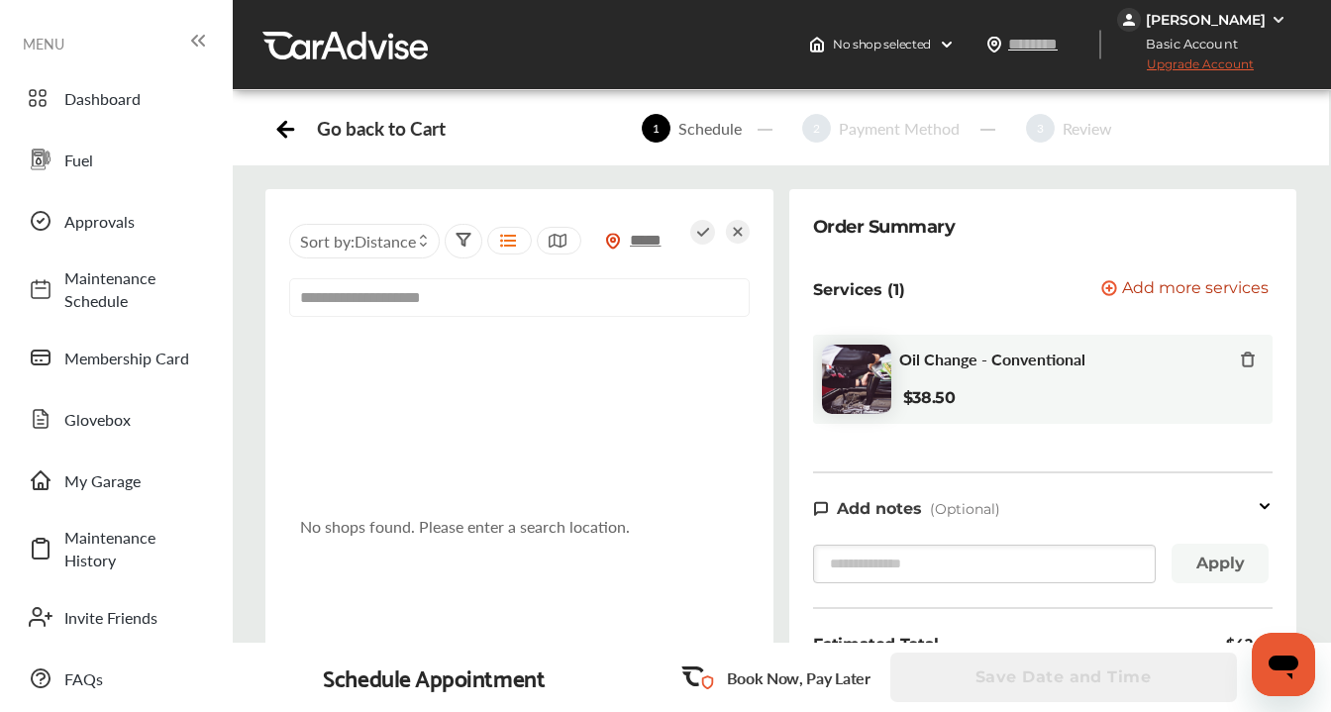
click at [531, 305] on input "**********" at bounding box center [519, 297] width 461 height 39
type input "*"
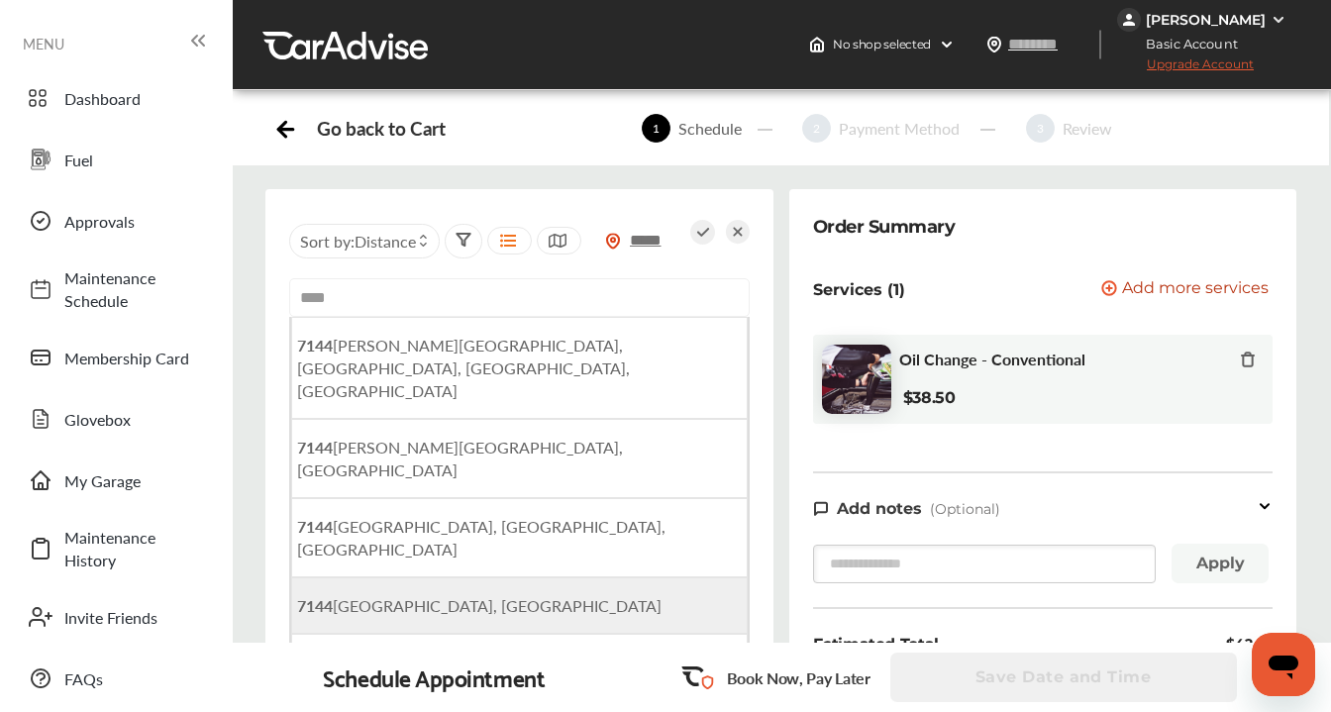
click at [517, 594] on span "7144 York Drive, Highland, CA, USA" at bounding box center [479, 605] width 364 height 23
type input "**********"
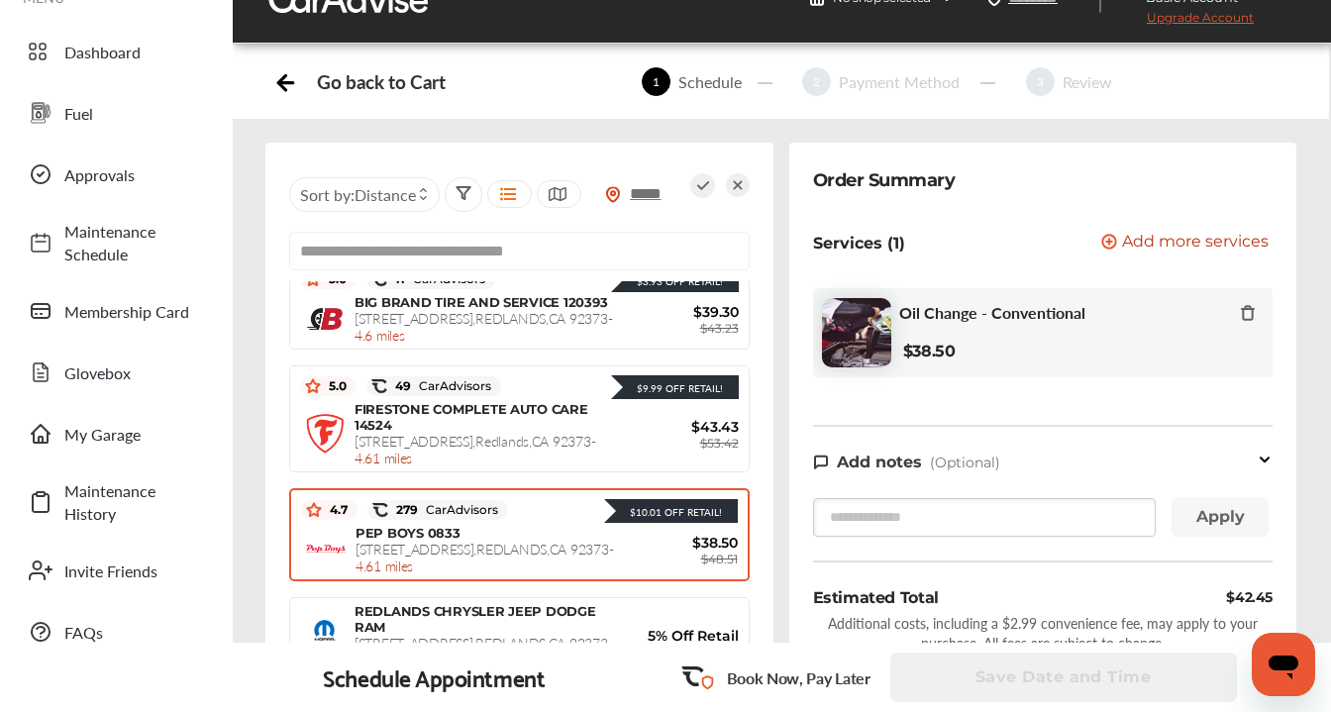
scroll to position [835, 0]
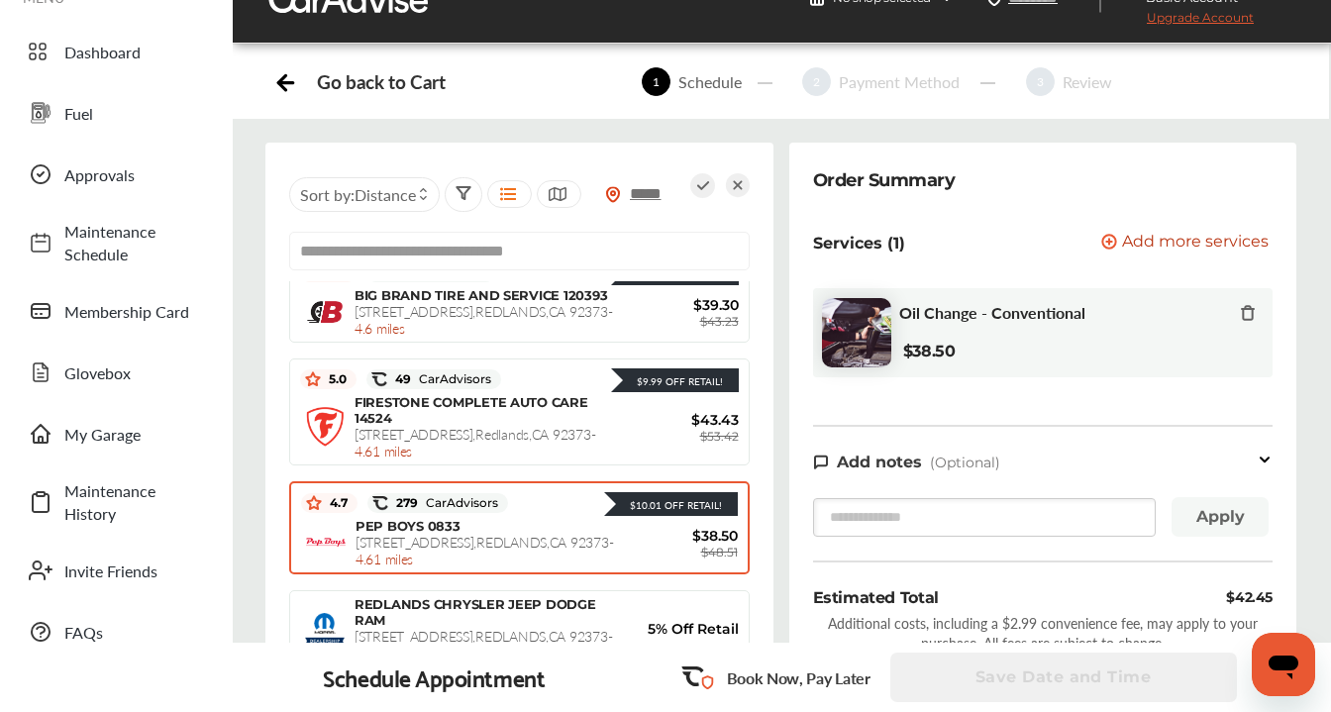
click at [553, 532] on span "1650 W. REDLANDS BLVD , REDLANDS , CA 92373 - 4.61 miles" at bounding box center [484, 550] width 257 height 37
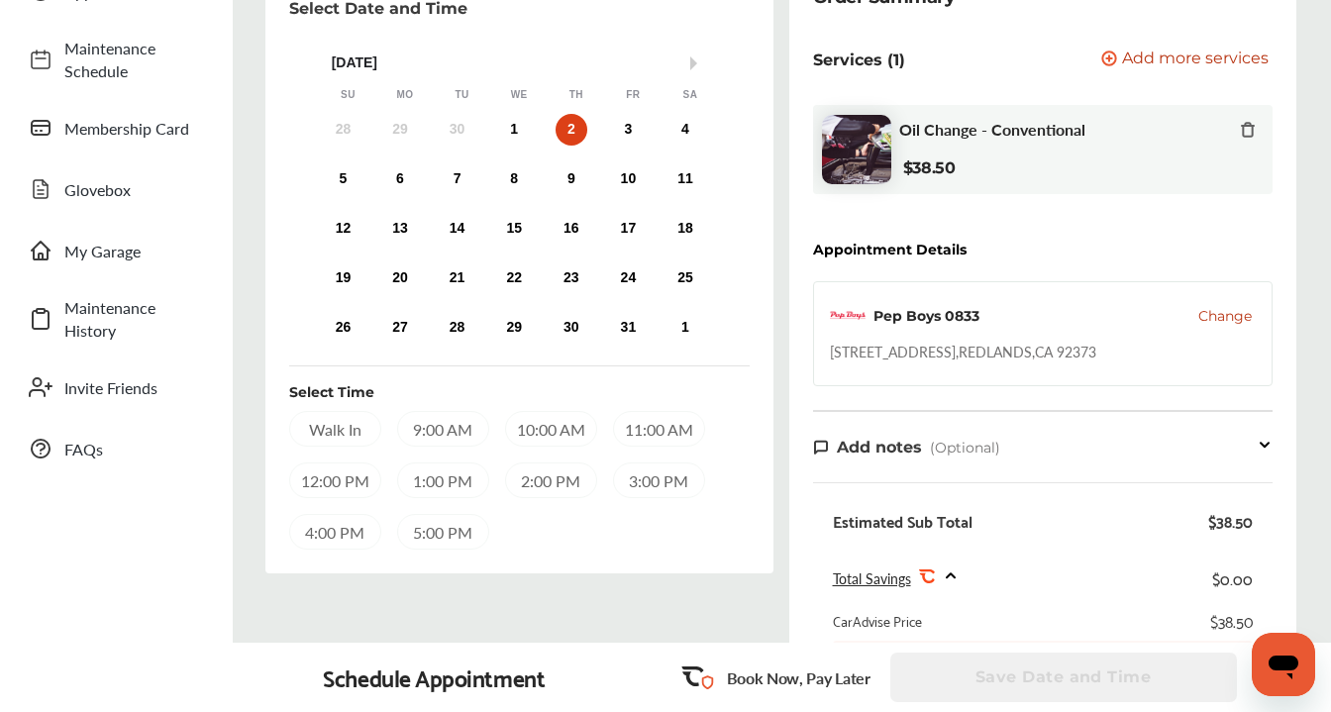
scroll to position [235, 0]
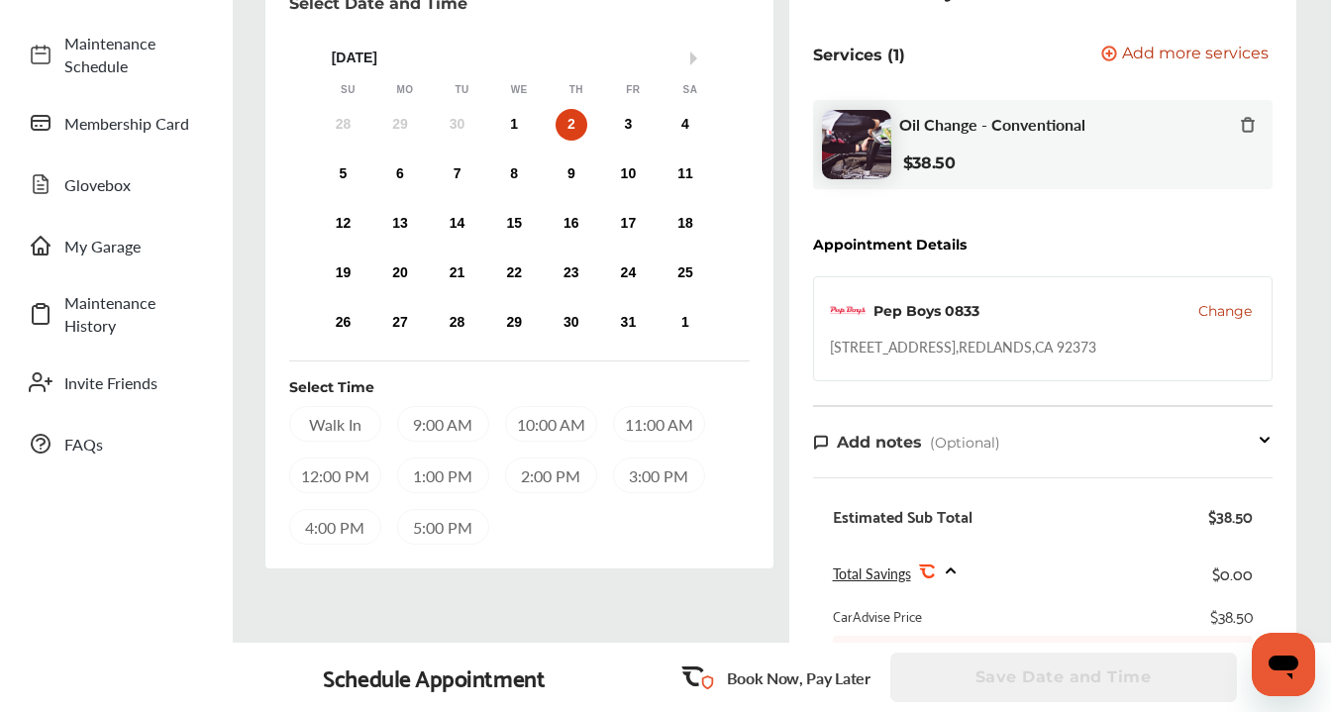
click at [335, 418] on div "Walk In" at bounding box center [335, 424] width 92 height 36
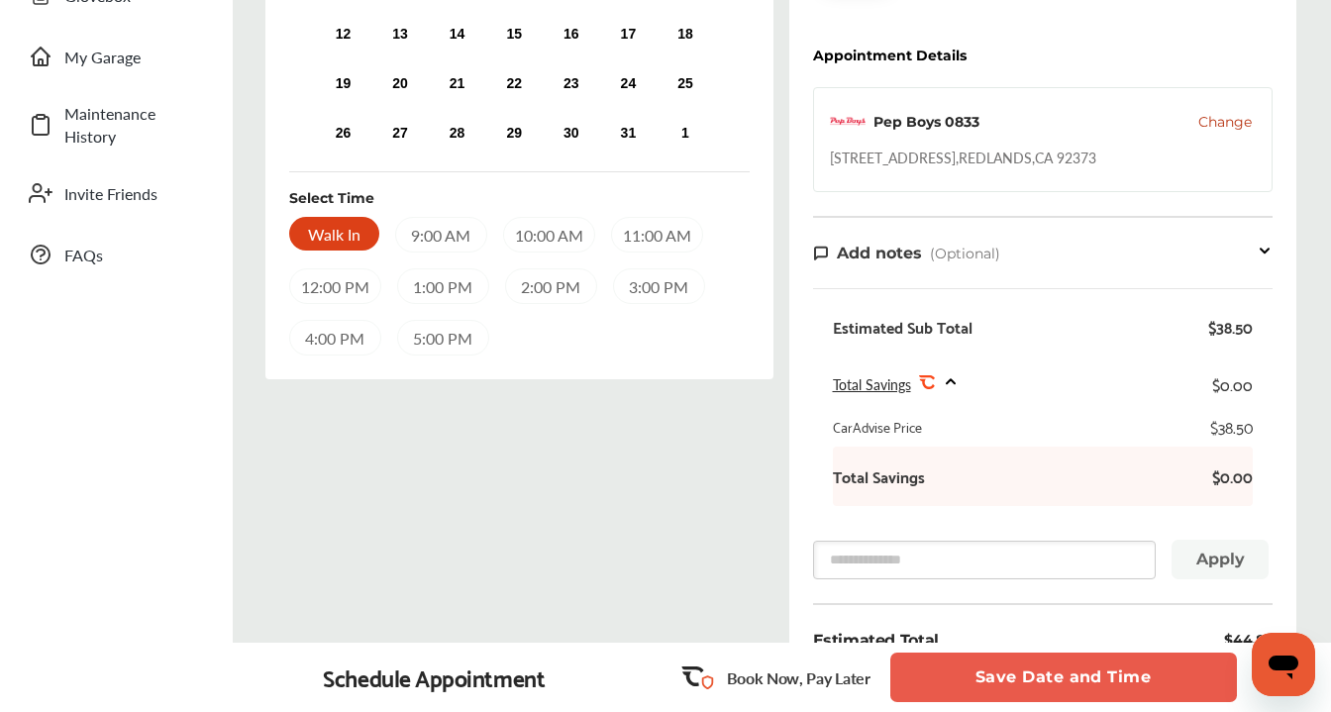
scroll to position [452, 0]
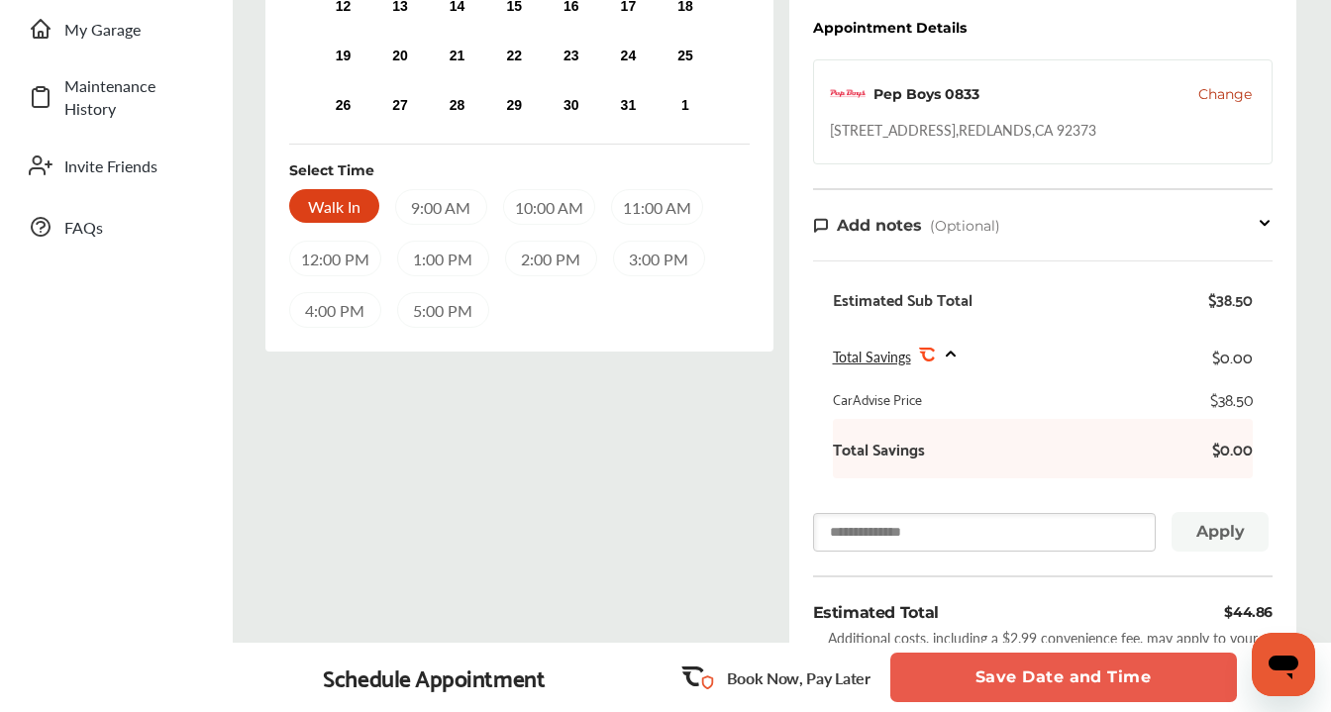
click at [1066, 530] on input "text" at bounding box center [985, 532] width 344 height 39
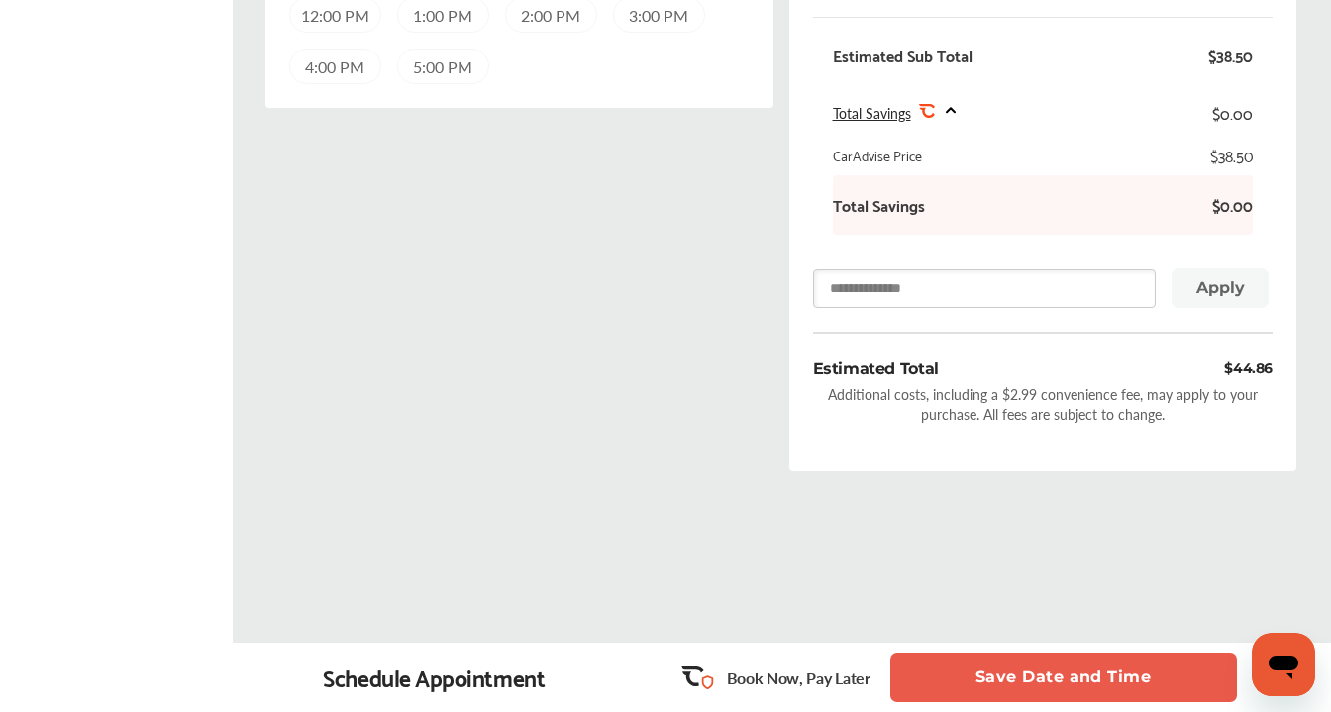
scroll to position [702, 0]
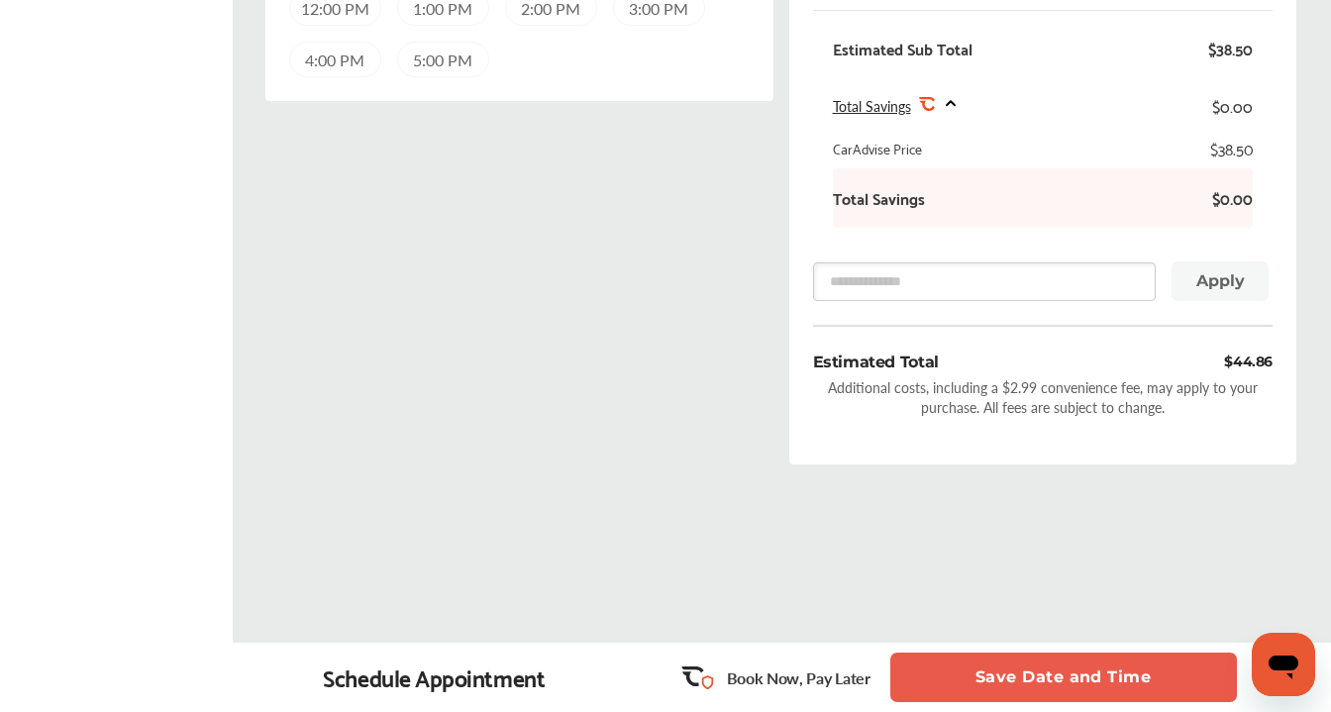
click at [1037, 680] on button "Save Date and Time" at bounding box center [1063, 678] width 347 height 50
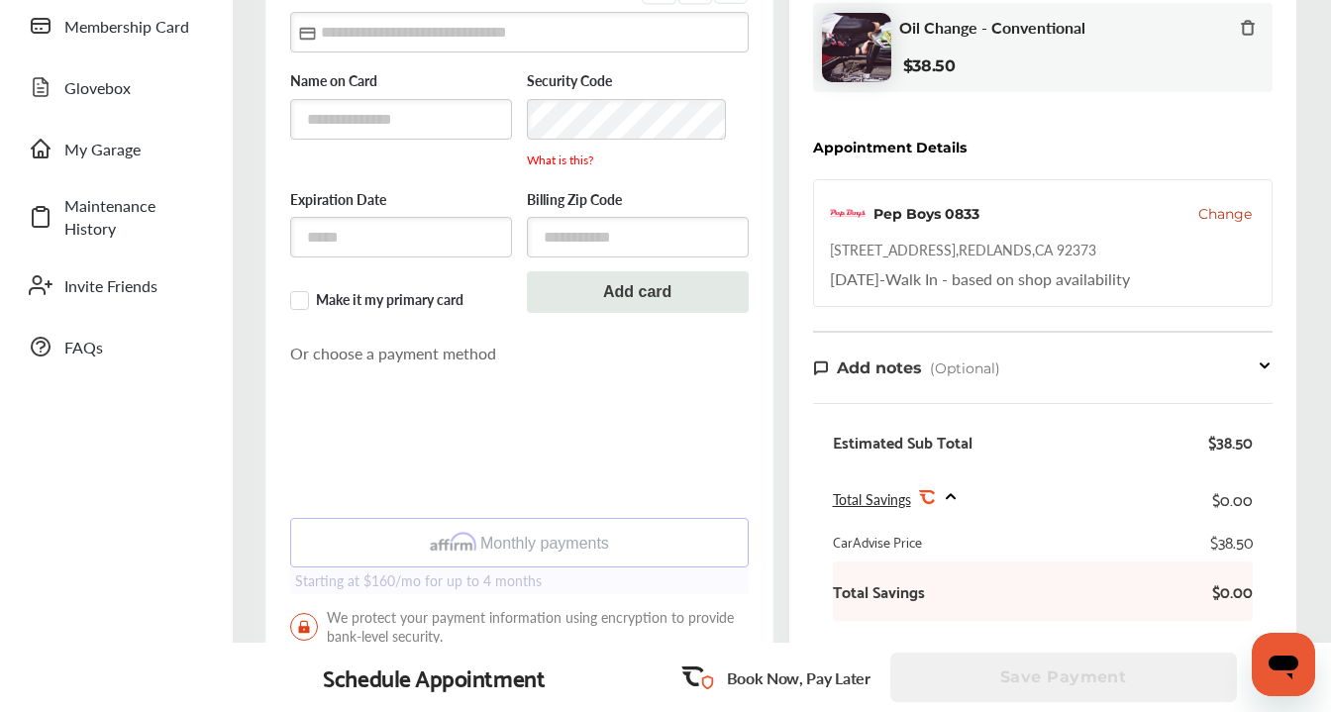
scroll to position [326, 0]
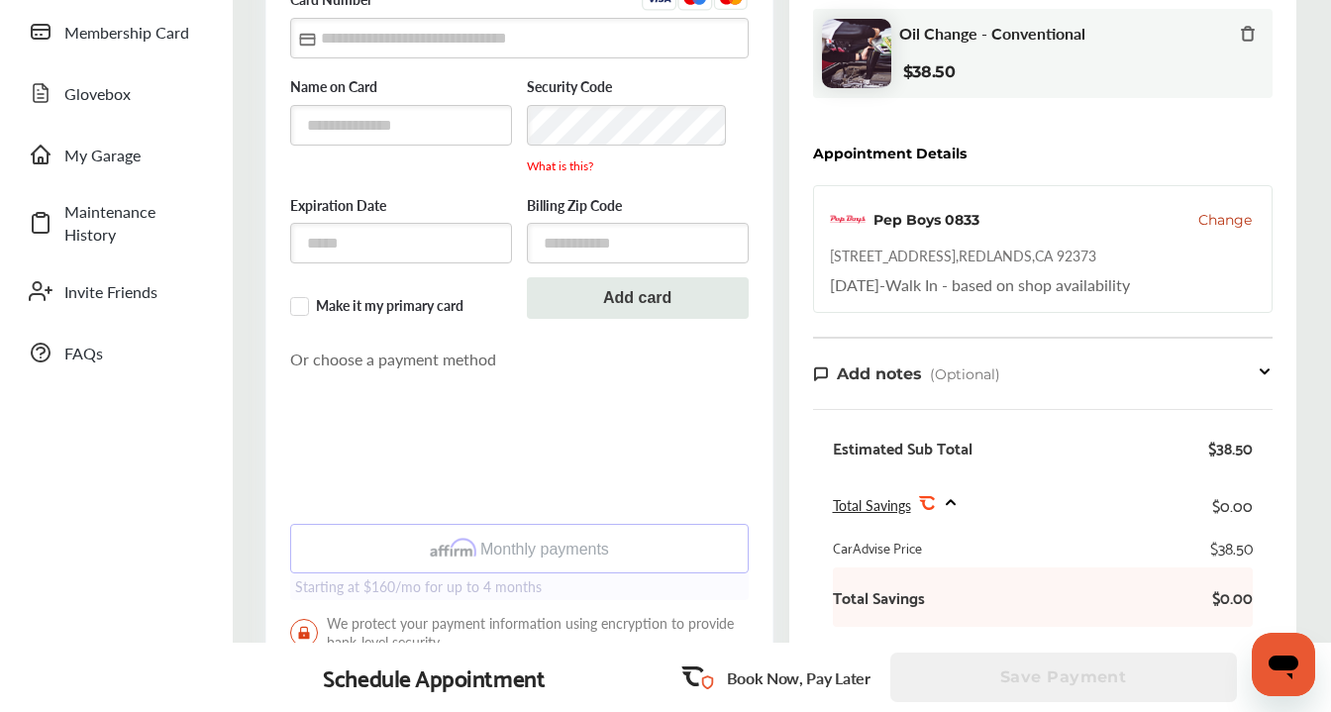
click at [493, 686] on div "Schedule Appointment" at bounding box center [434, 678] width 222 height 28
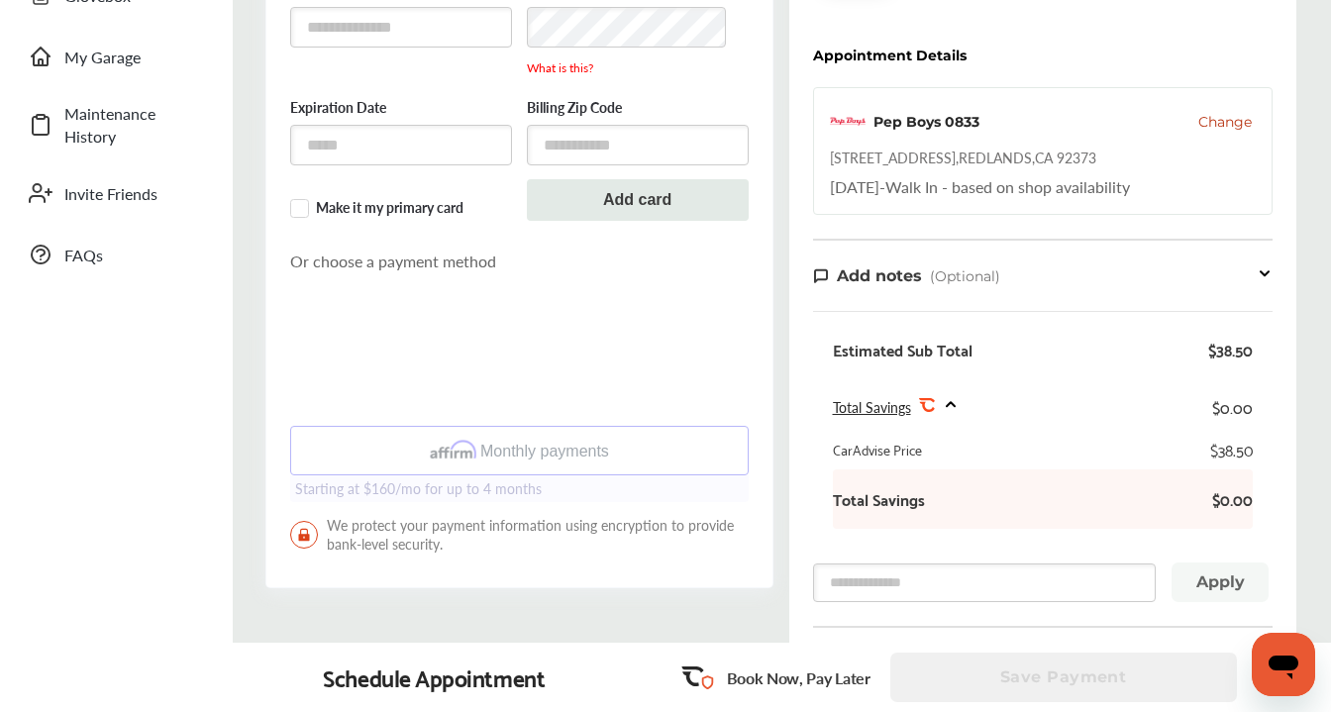
scroll to position [437, 0]
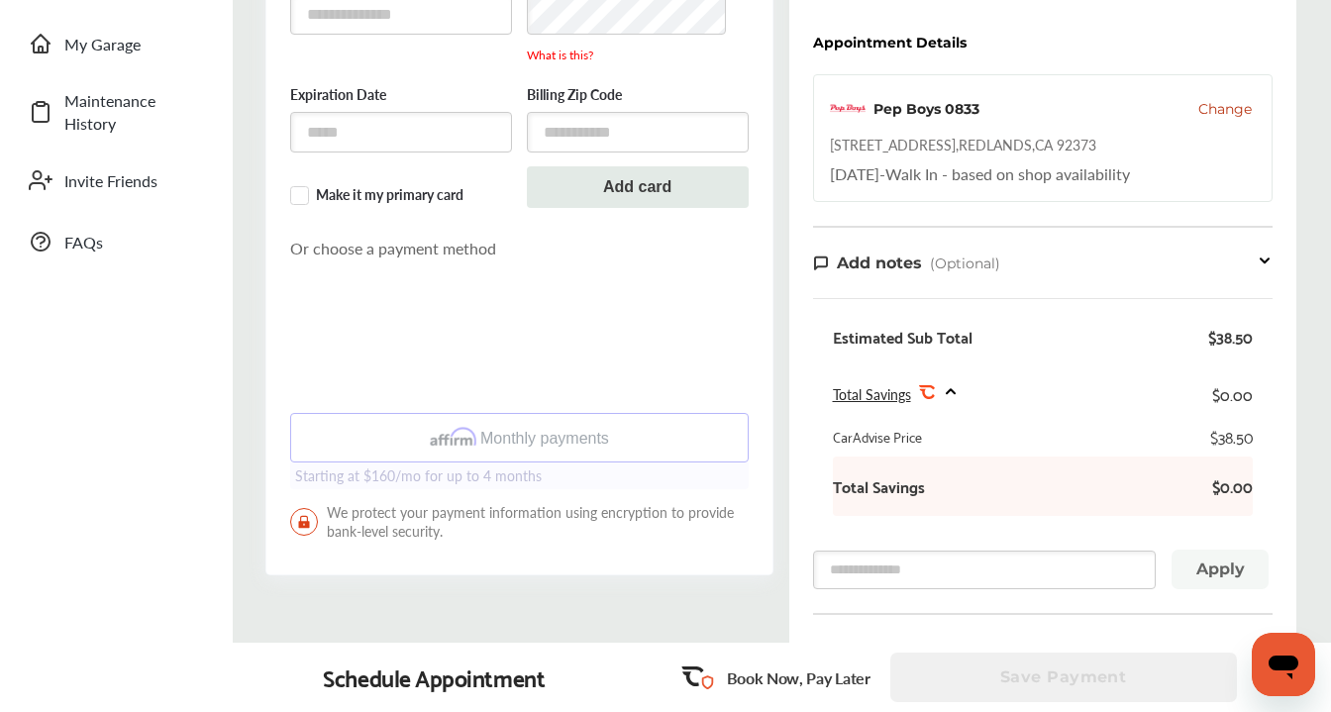
click at [956, 396] on icon at bounding box center [951, 391] width 16 height 17
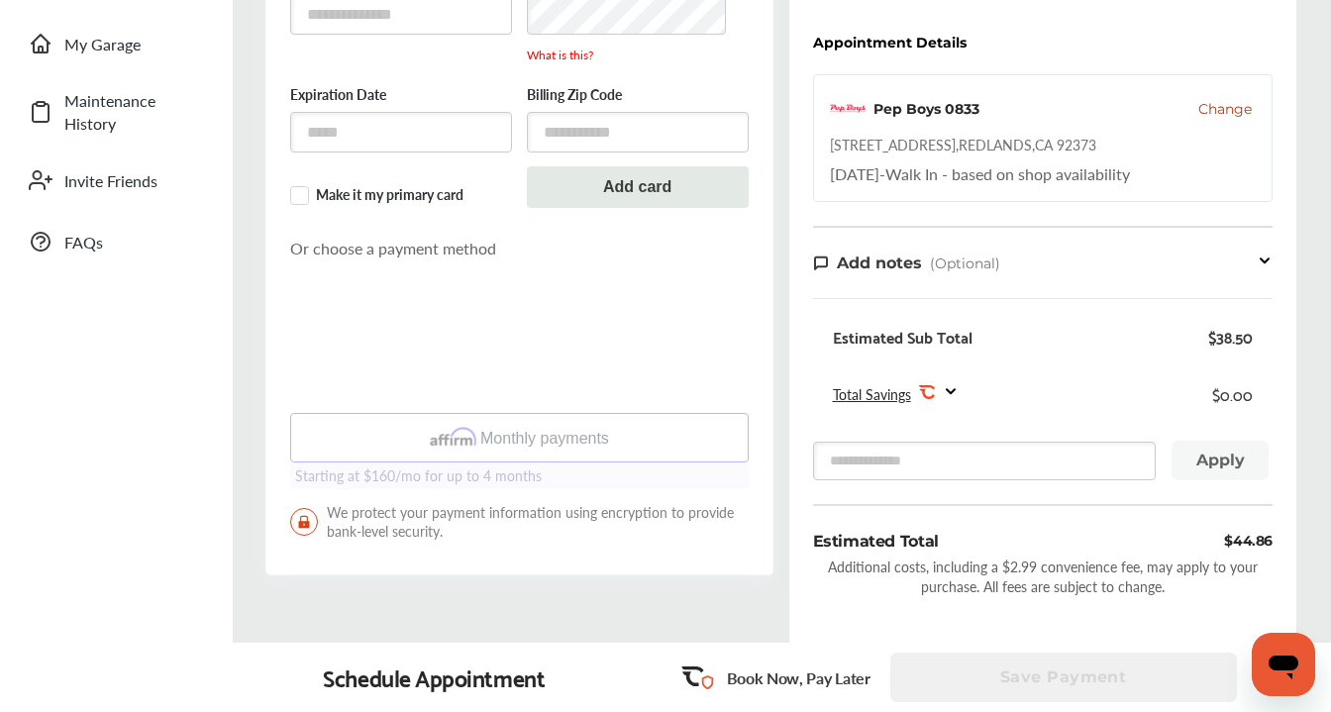
click at [951, 393] on icon at bounding box center [951, 391] width 8 height 4
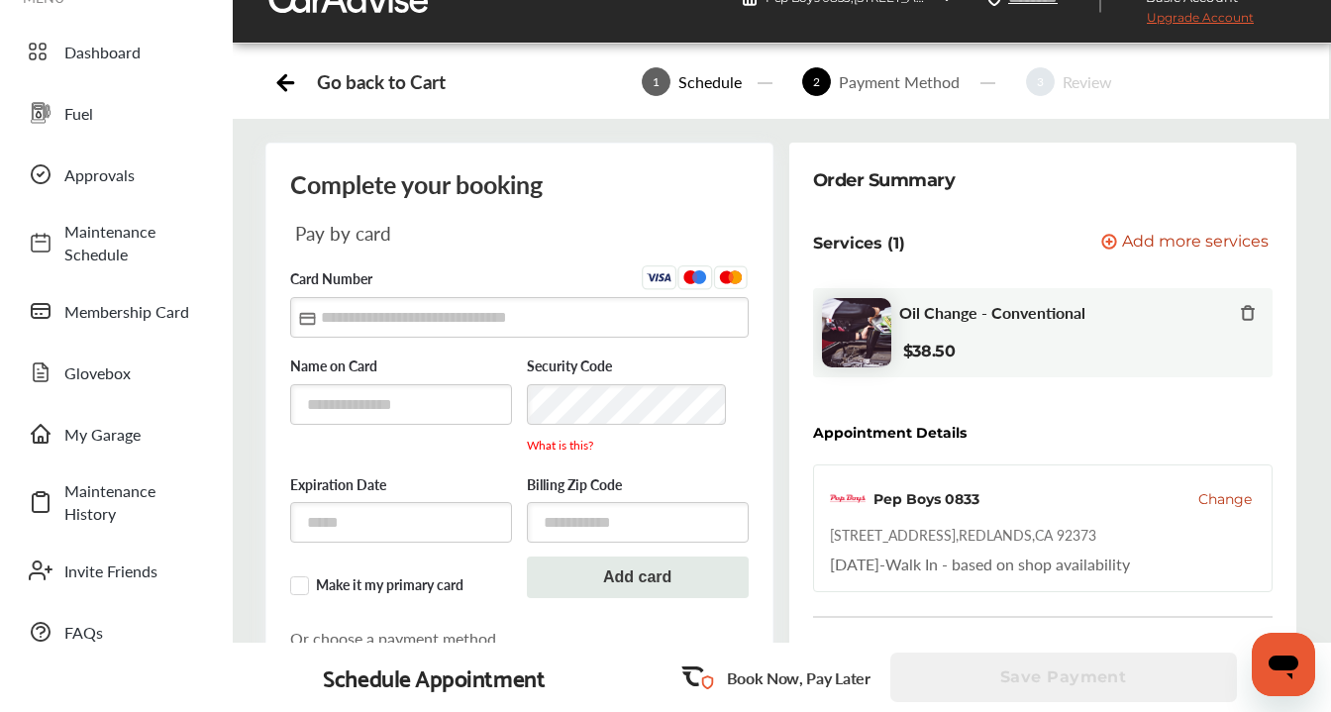
scroll to position [0, 0]
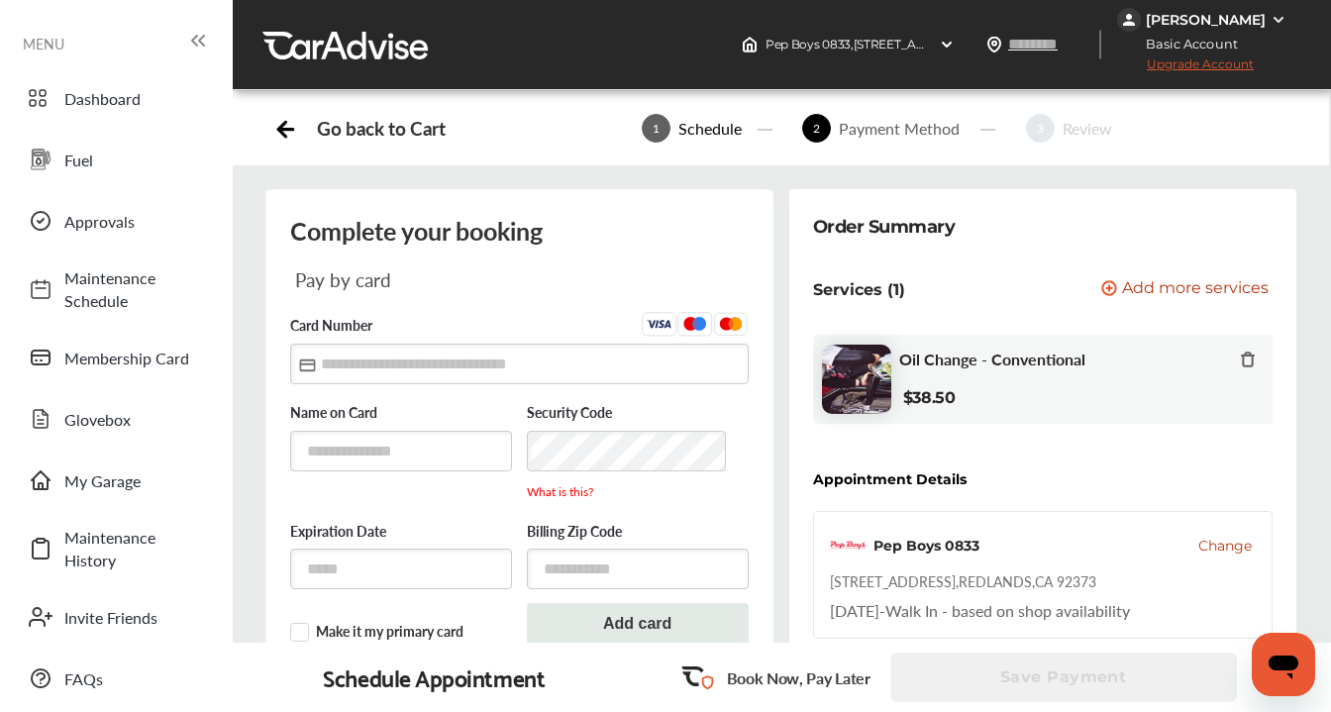
click at [426, 122] on div "Go back to Cart" at bounding box center [381, 128] width 128 height 23
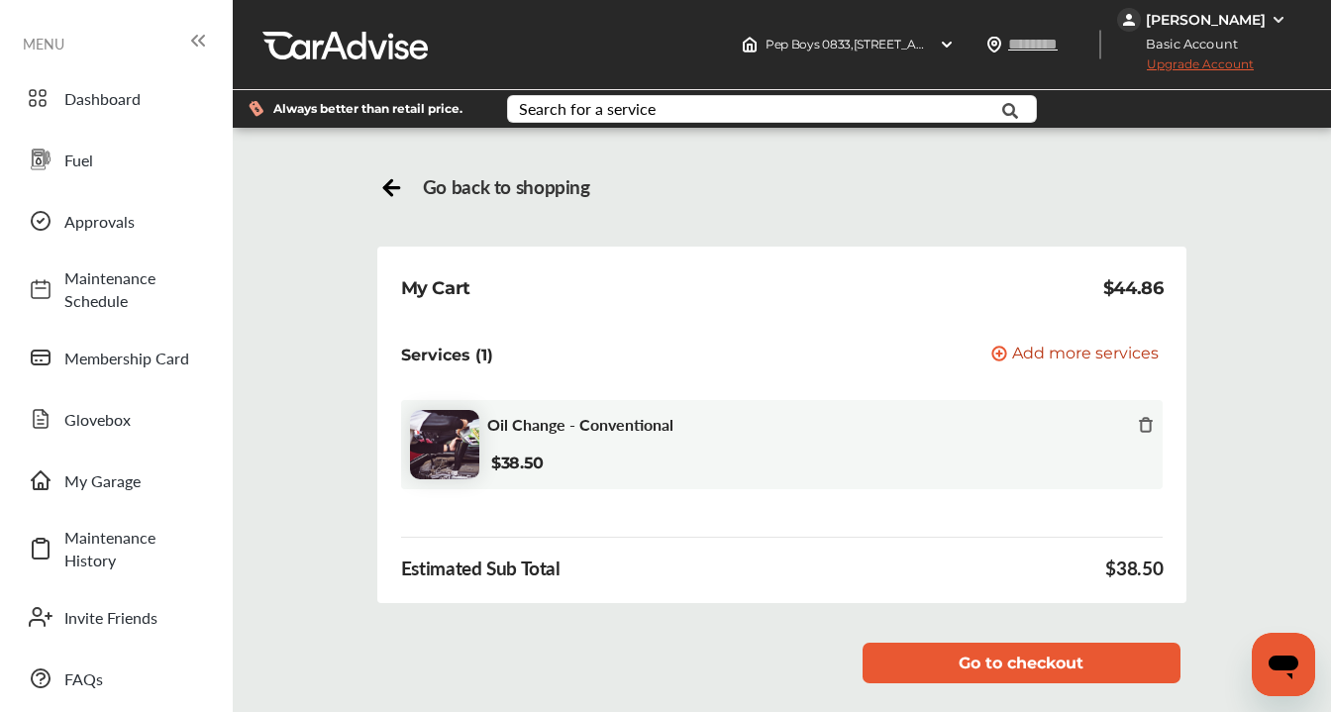
click at [1280, 16] on img at bounding box center [1279, 20] width 16 height 16
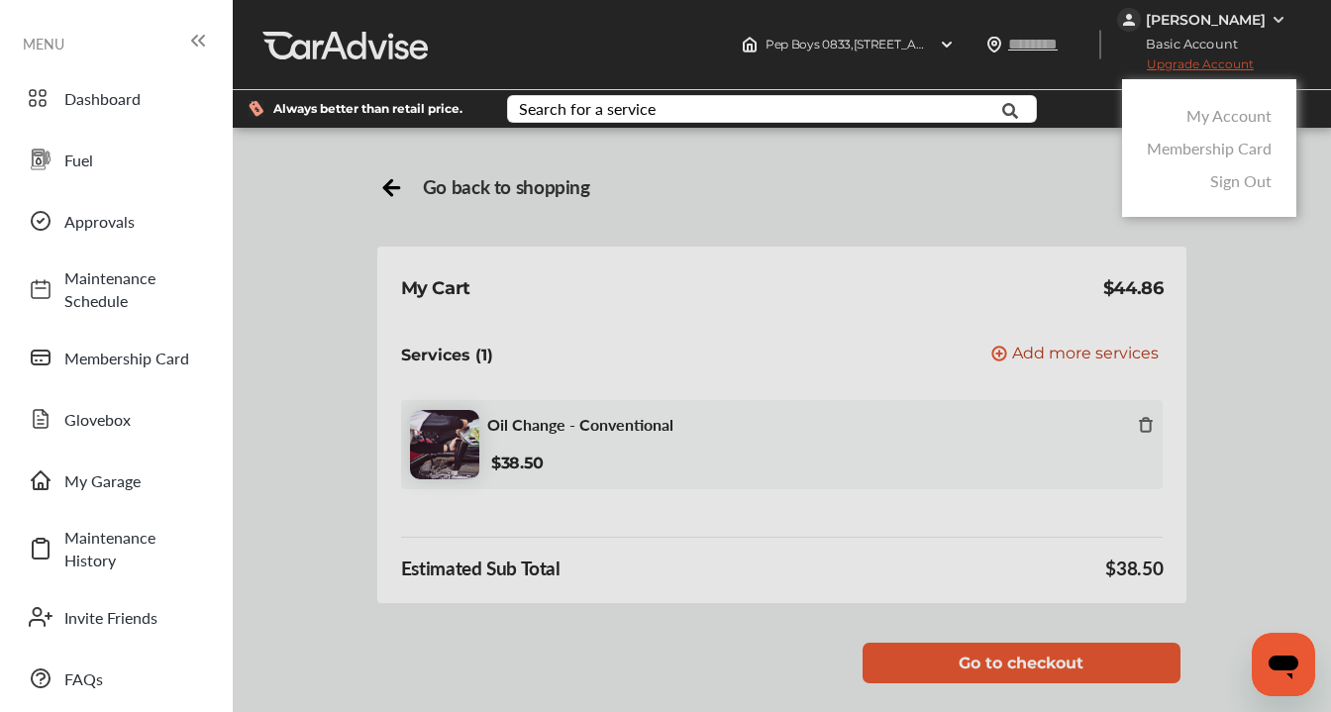
click at [1280, 16] on div at bounding box center [665, 405] width 1331 height 811
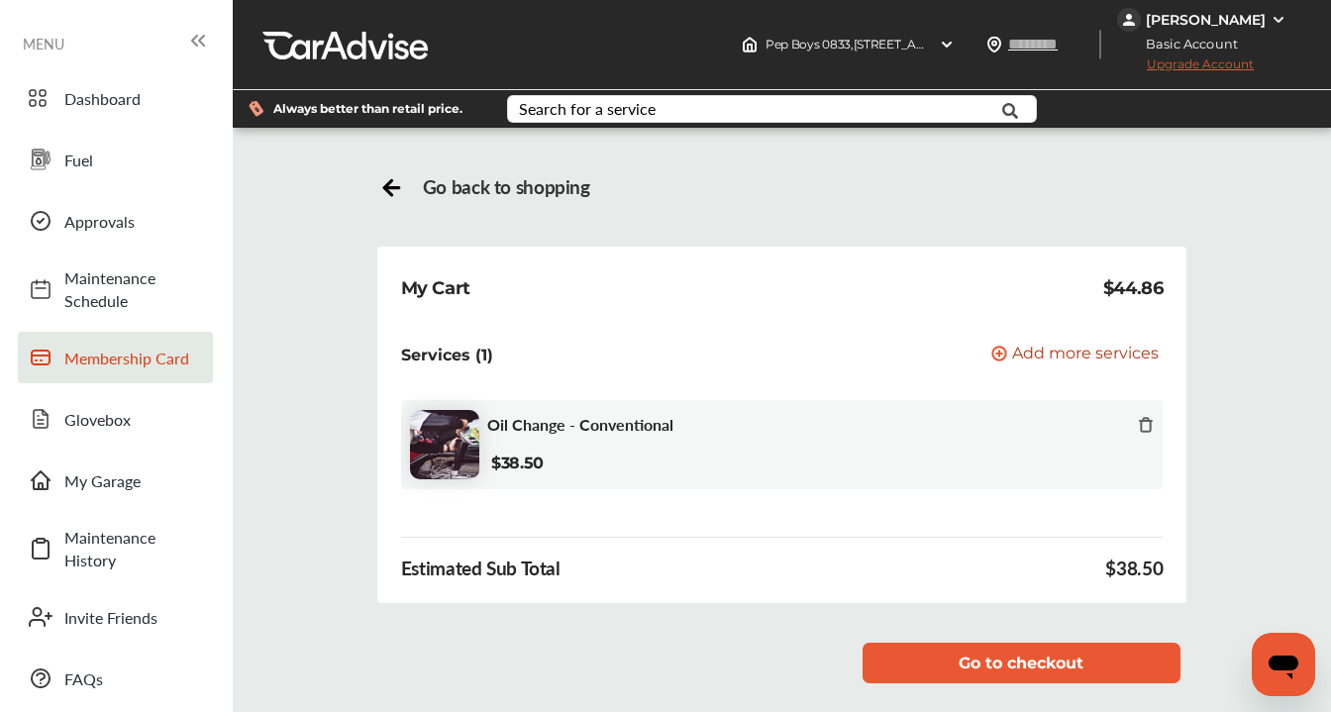
click at [156, 351] on span "Membership Card" at bounding box center [133, 358] width 139 height 23
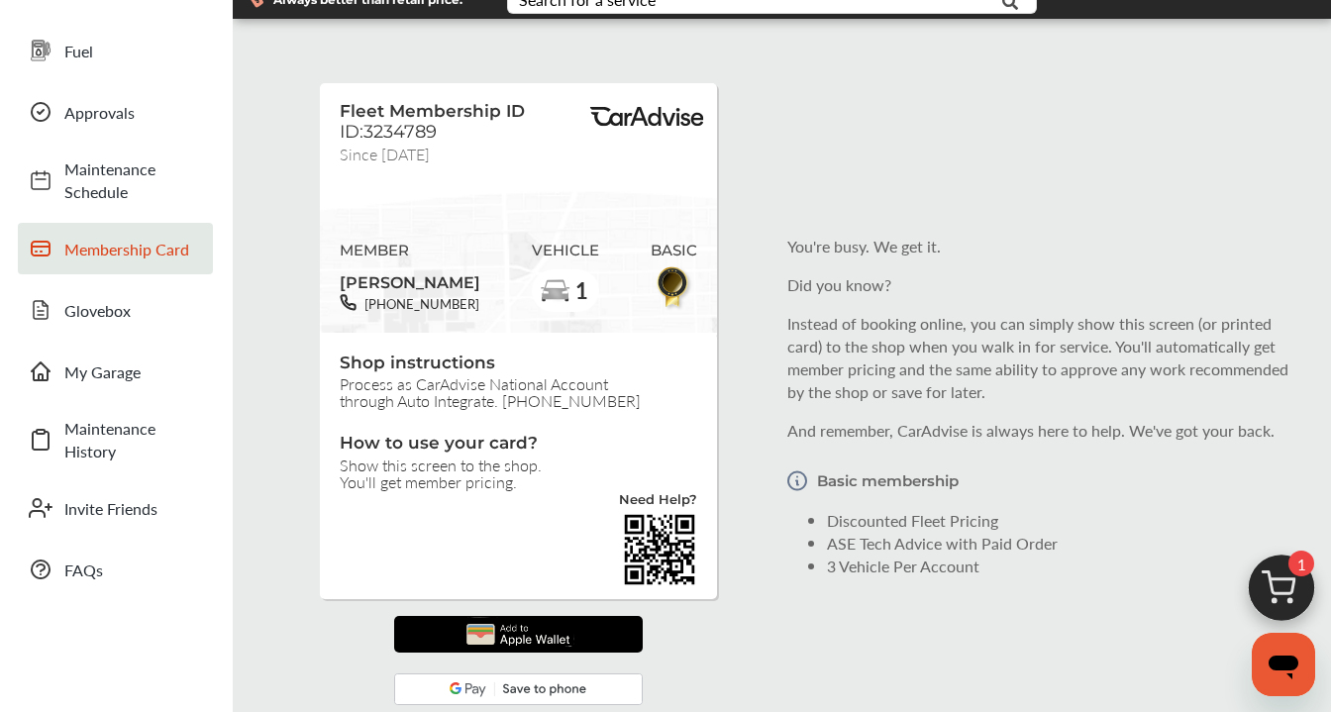
scroll to position [120, 0]
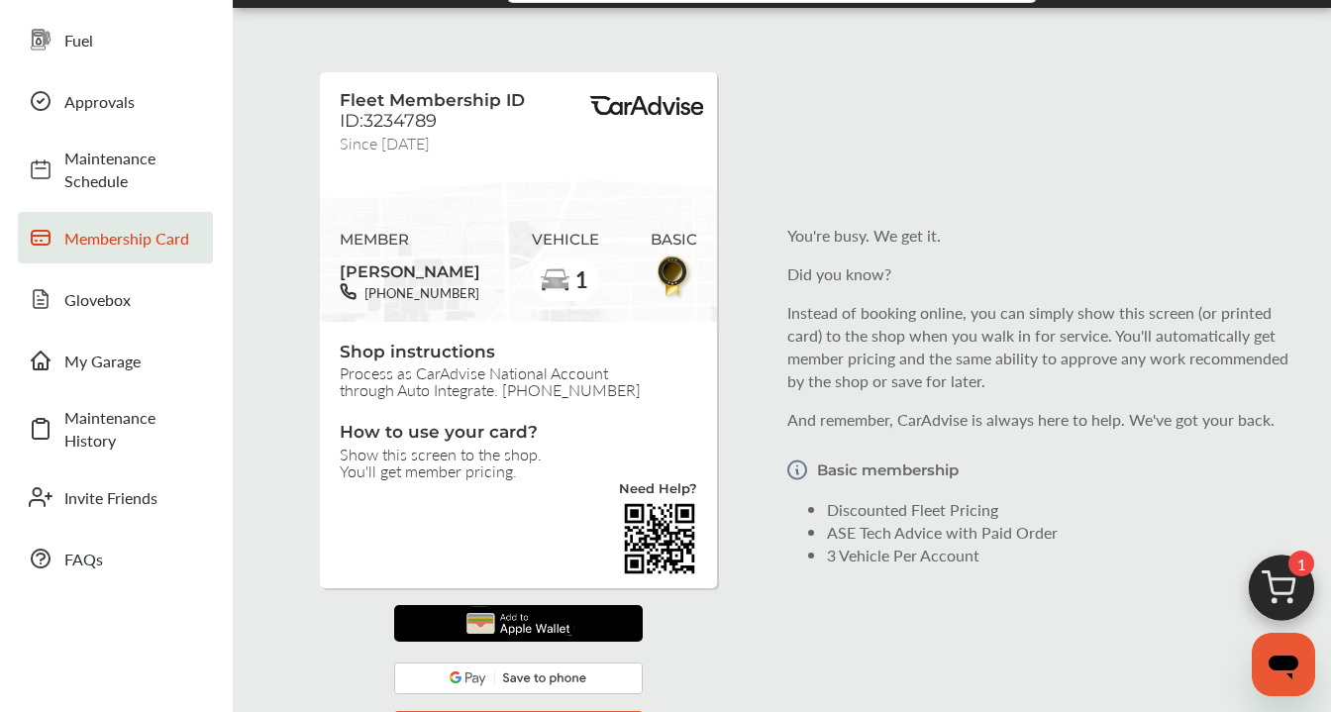
click at [581, 612] on div at bounding box center [518, 623] width 249 height 37
click at [592, 629] on div at bounding box center [518, 623] width 249 height 37
